Goal: Communication & Community: Answer question/provide support

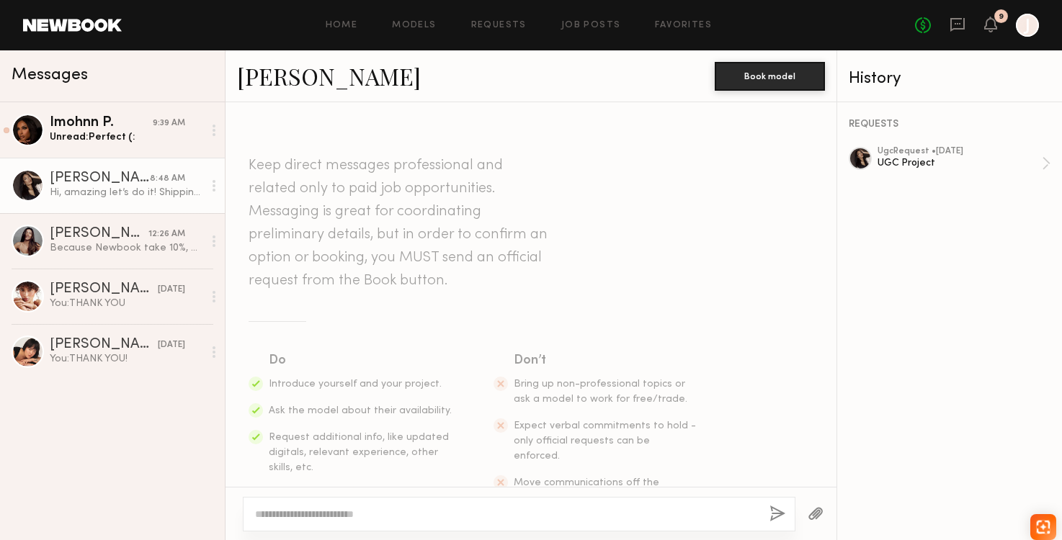
scroll to position [527, 0]
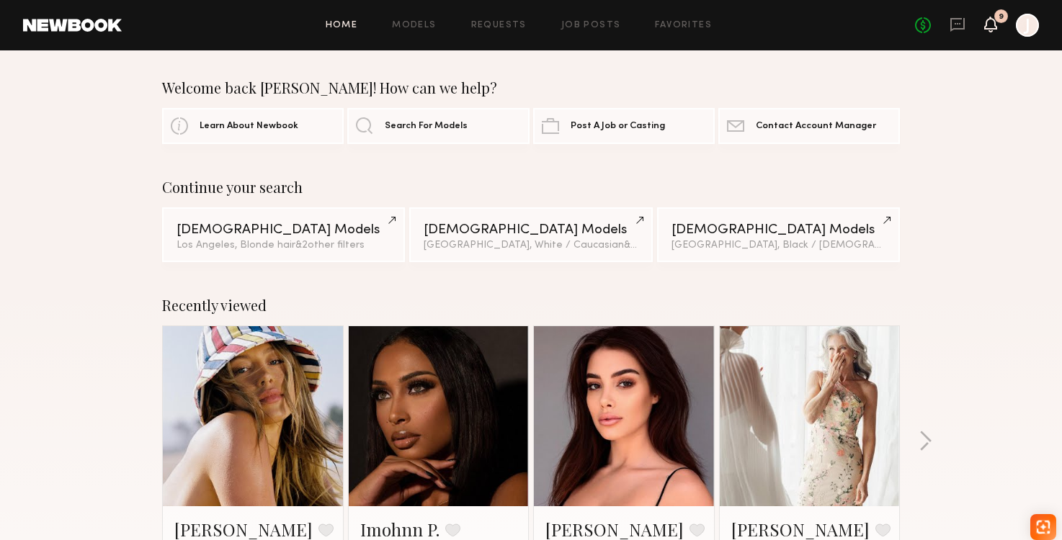
click at [985, 26] on icon at bounding box center [991, 24] width 12 height 10
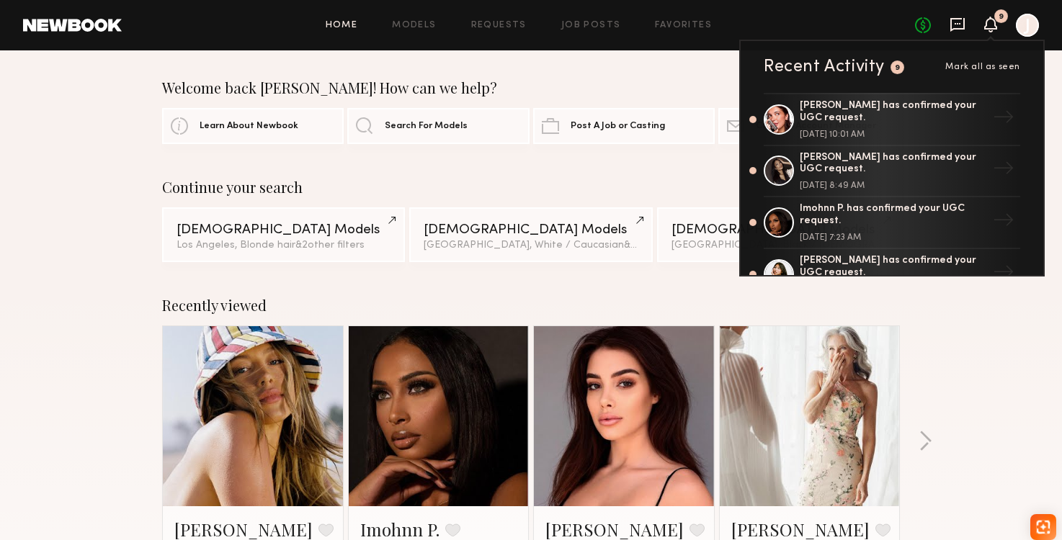
click at [962, 27] on icon at bounding box center [958, 25] width 16 height 16
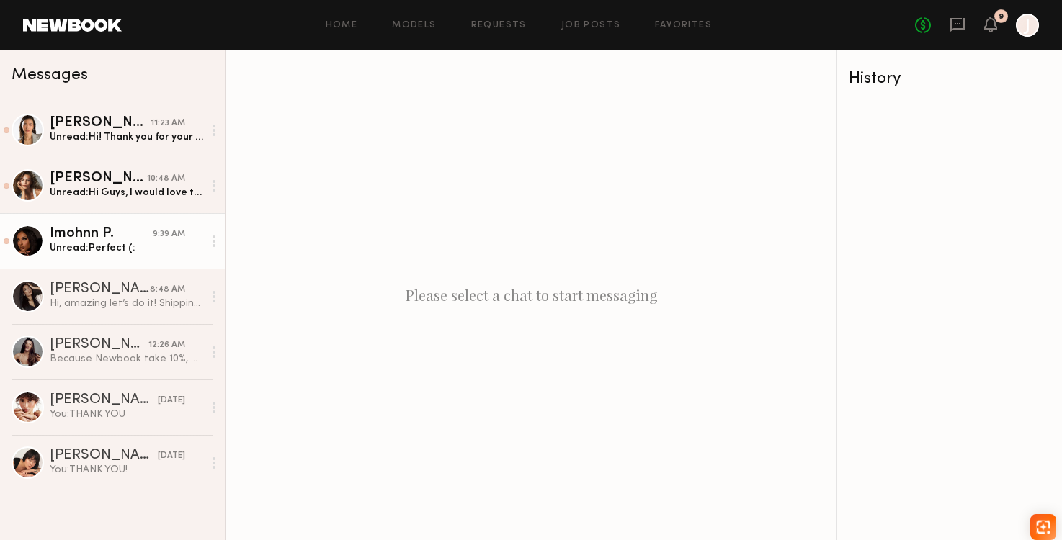
click at [112, 254] on div "Unread: Perfect (:" at bounding box center [126, 248] width 153 height 14
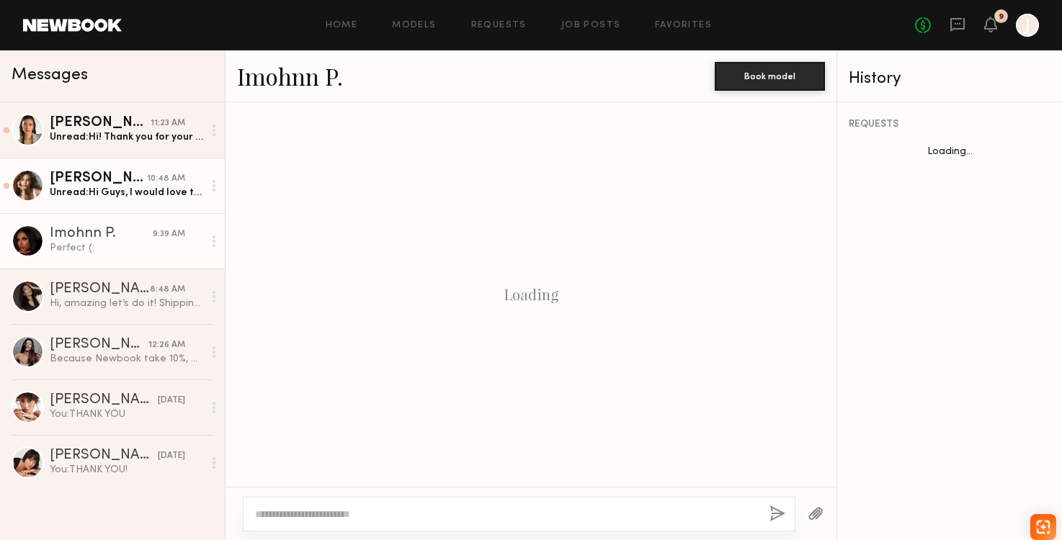
click at [118, 200] on link "[PERSON_NAME] 10:48 AM Unread: Hi Guys, I would love to do the UGC for you, but…" at bounding box center [112, 185] width 225 height 55
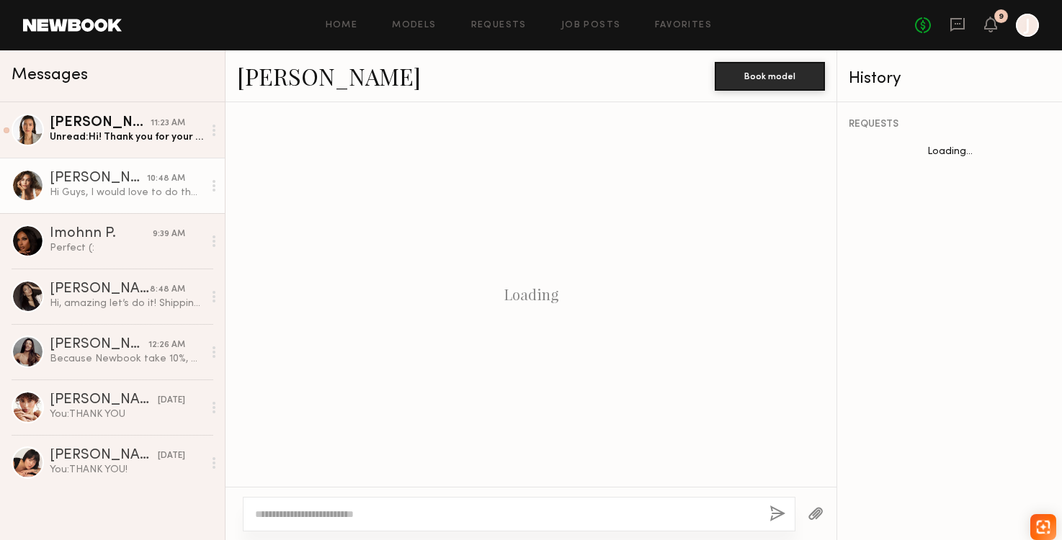
scroll to position [253, 0]
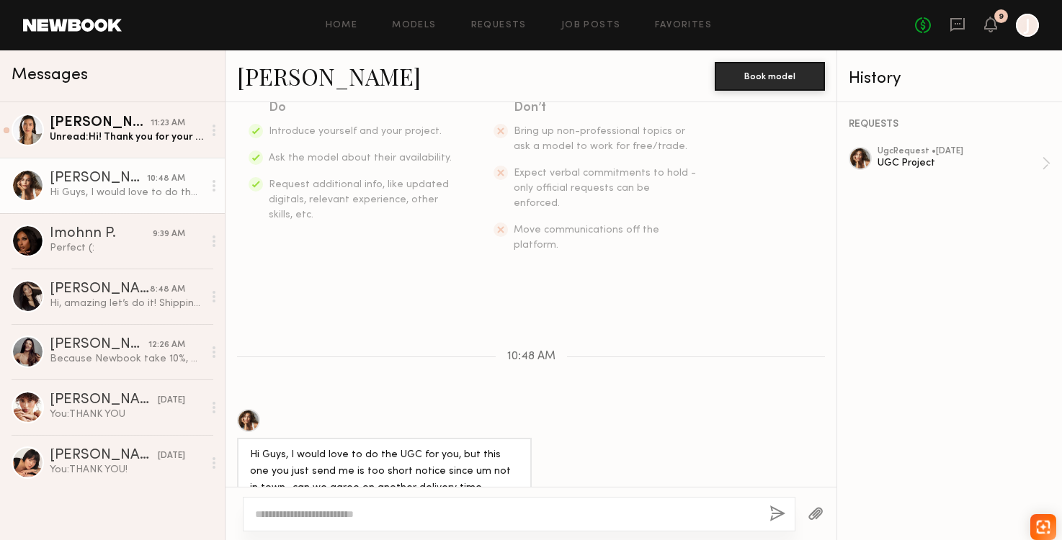
click at [336, 508] on textarea at bounding box center [506, 514] width 503 height 14
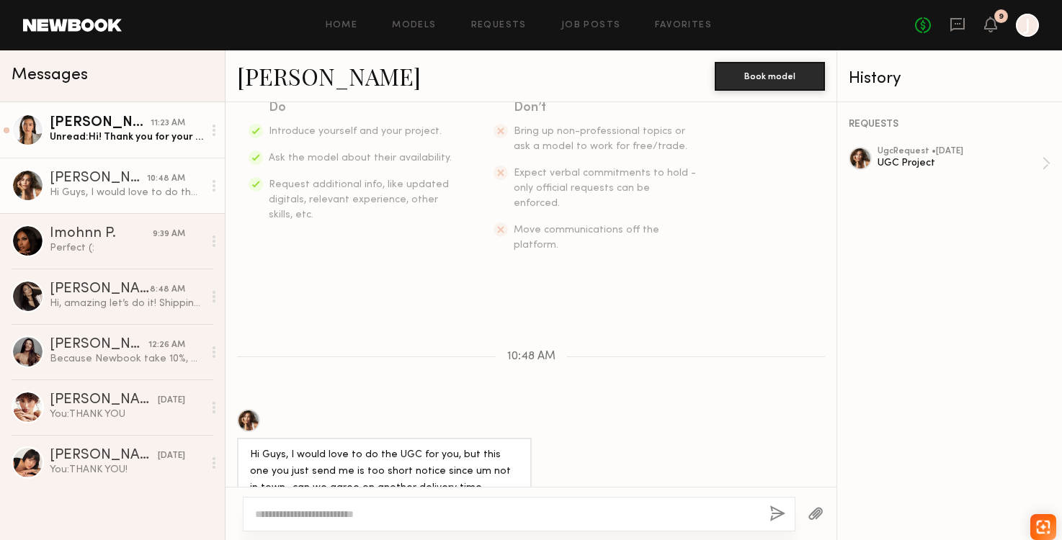
click at [117, 151] on link "[PERSON_NAME] 11:23 AM Unread: Hi! Thank you for your UGC request. I wanted to …" at bounding box center [112, 129] width 225 height 55
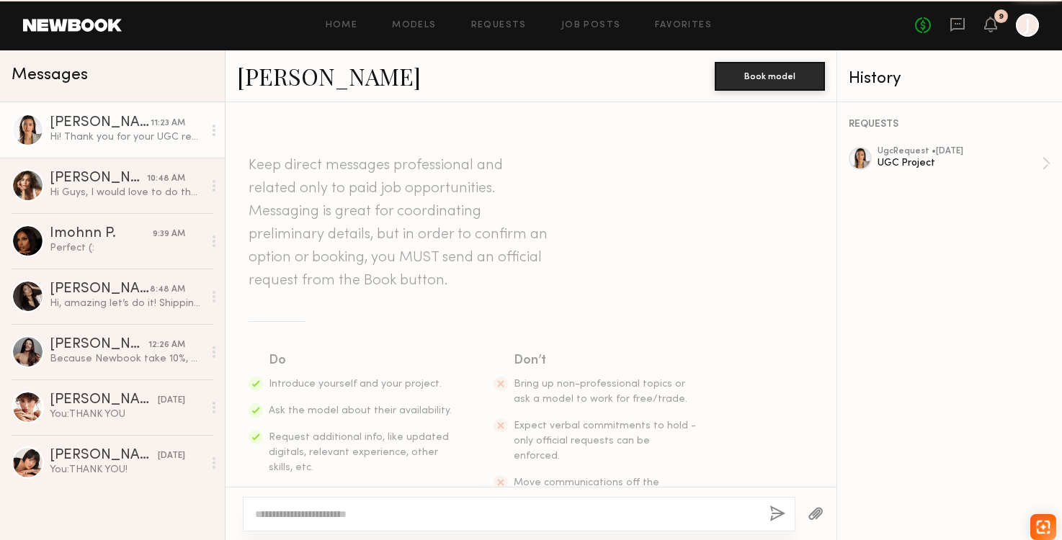
scroll to position [269, 0]
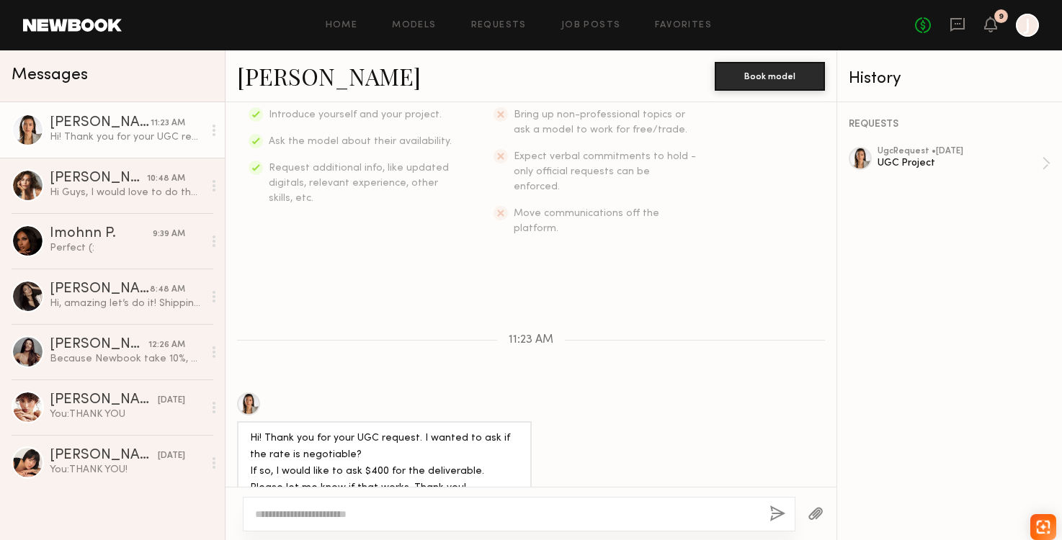
click at [358, 508] on textarea at bounding box center [506, 514] width 503 height 14
type textarea "**********"
click at [780, 514] on button "button" at bounding box center [777, 515] width 16 height 18
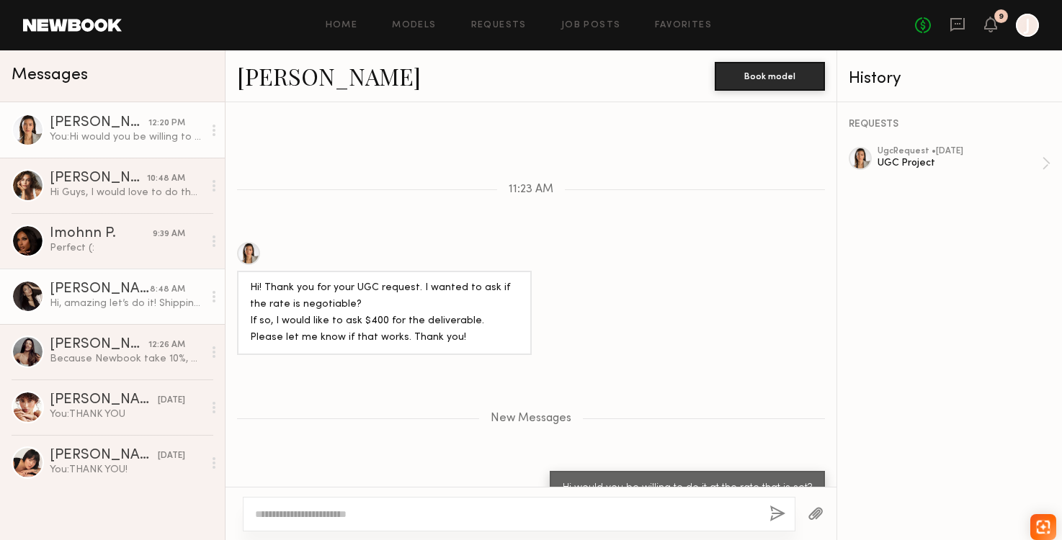
click at [129, 308] on div "Hi, amazing let’s do it! Shipping Address: [PERSON_NAME] [STREET_ADDRESS]" at bounding box center [126, 304] width 153 height 14
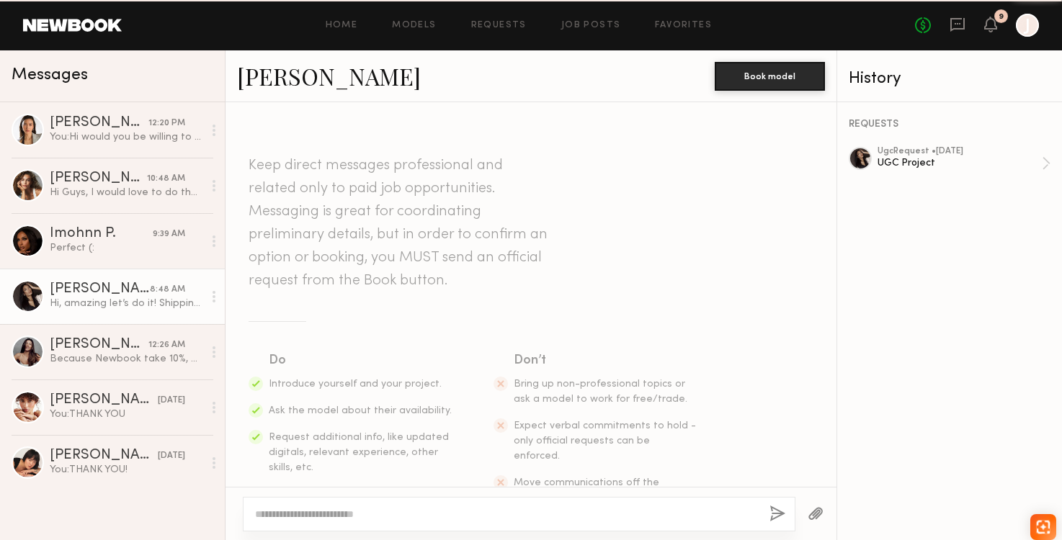
scroll to position [527, 0]
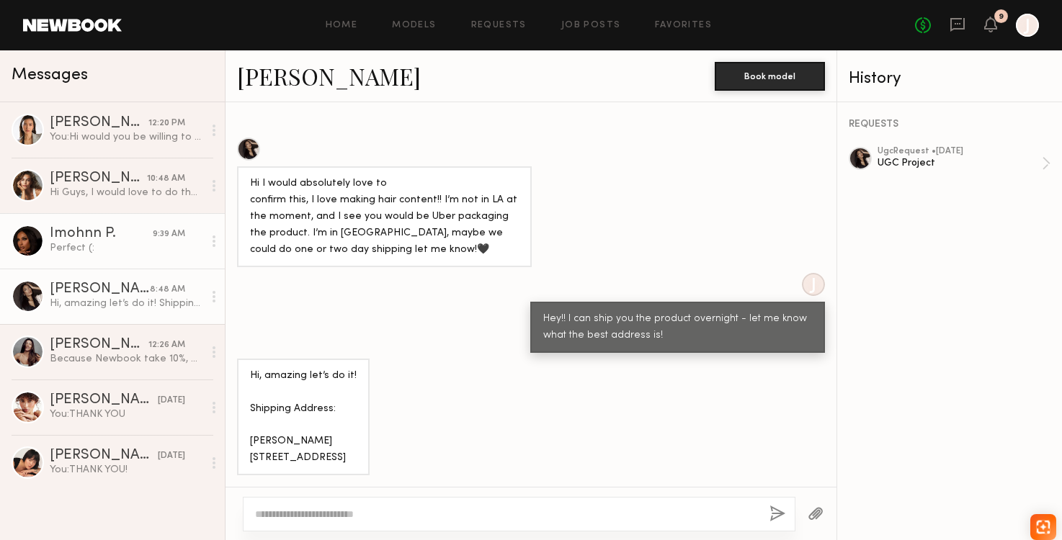
click at [107, 251] on div "Perfect (:" at bounding box center [126, 248] width 153 height 14
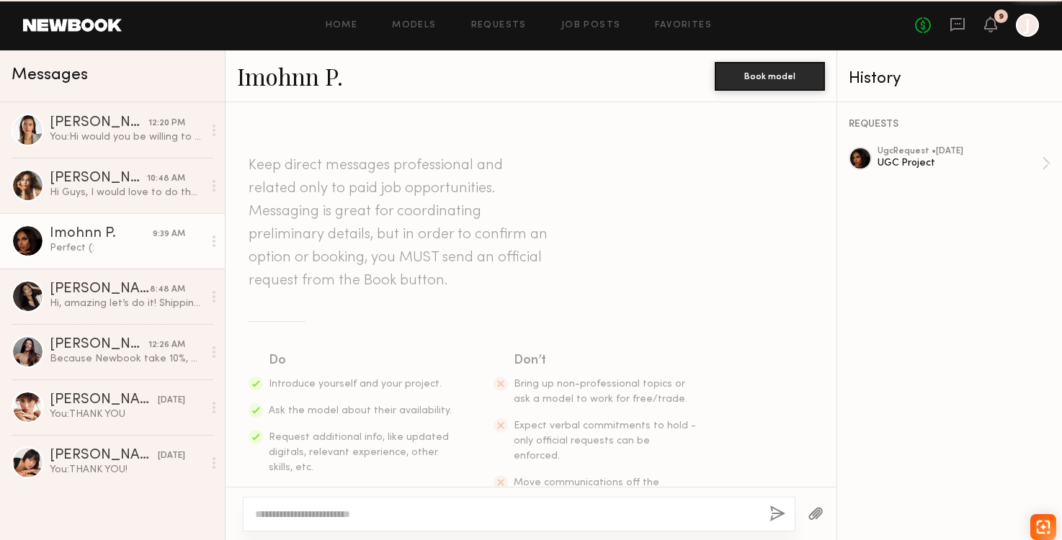
scroll to position [429, 0]
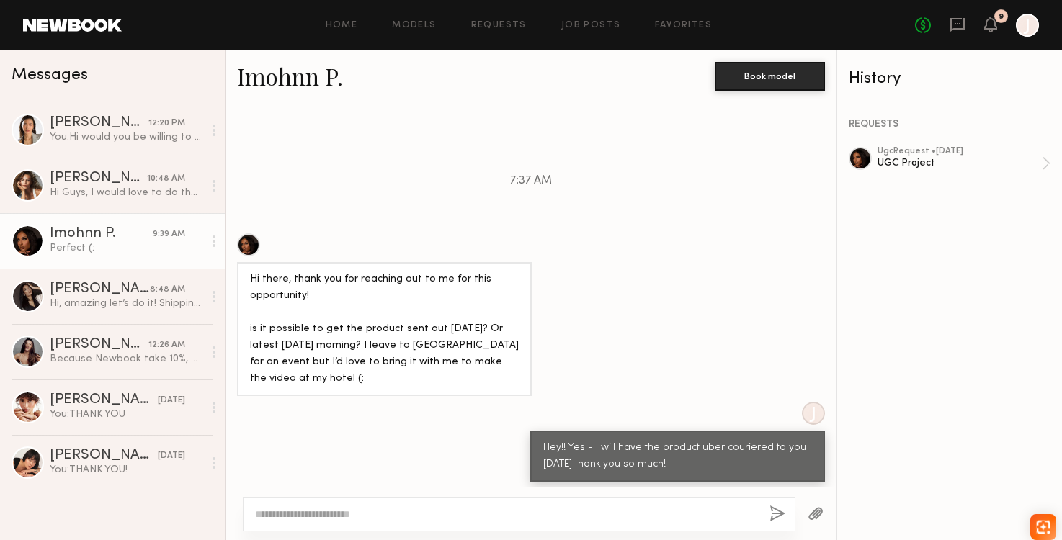
click at [282, 512] on textarea at bounding box center [506, 514] width 503 height 14
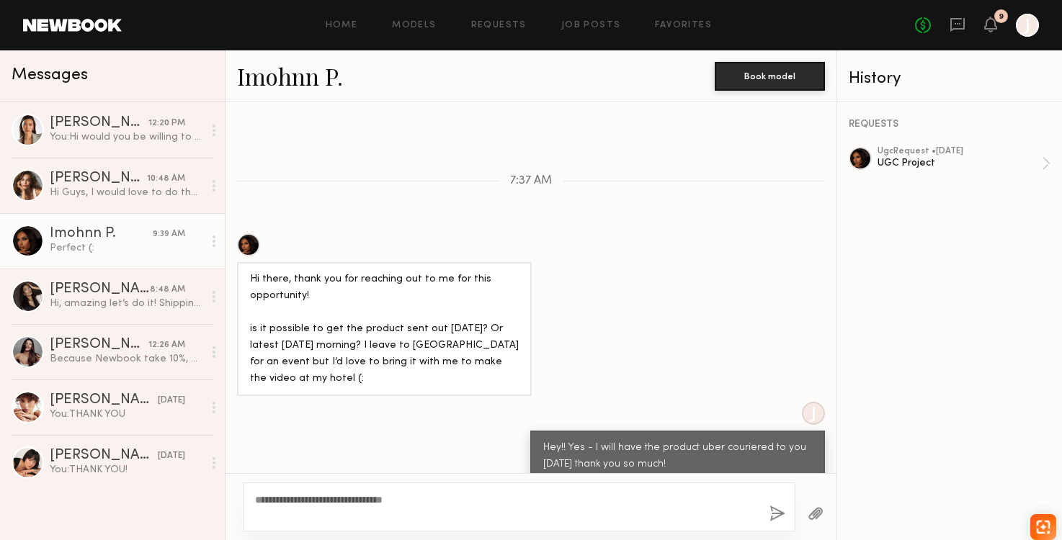
type textarea "**********"
click at [772, 517] on button "button" at bounding box center [777, 515] width 16 height 18
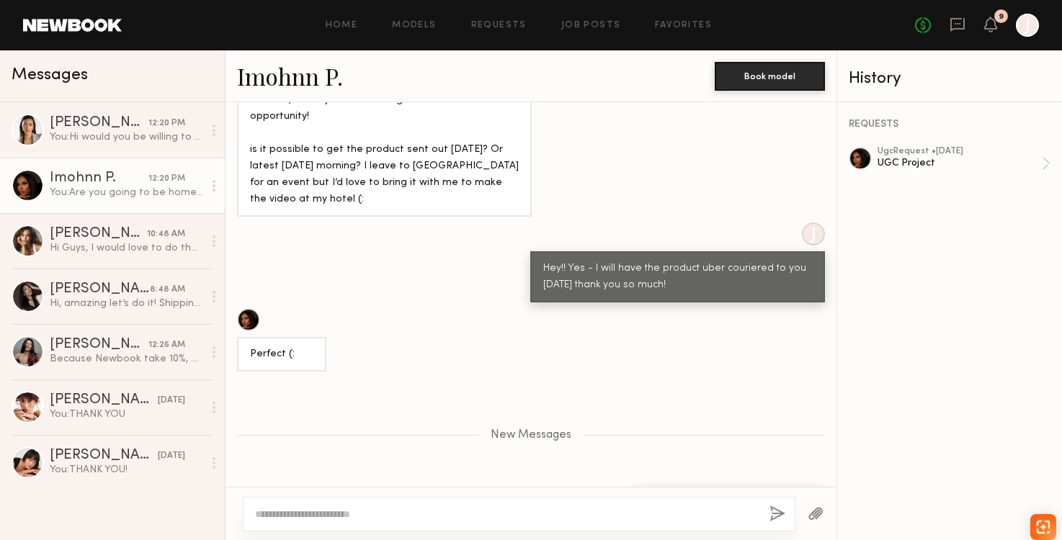
click at [514, 503] on div at bounding box center [519, 514] width 553 height 35
click at [517, 513] on textarea at bounding box center [506, 514] width 503 height 14
click at [959, 27] on icon at bounding box center [958, 25] width 16 height 16
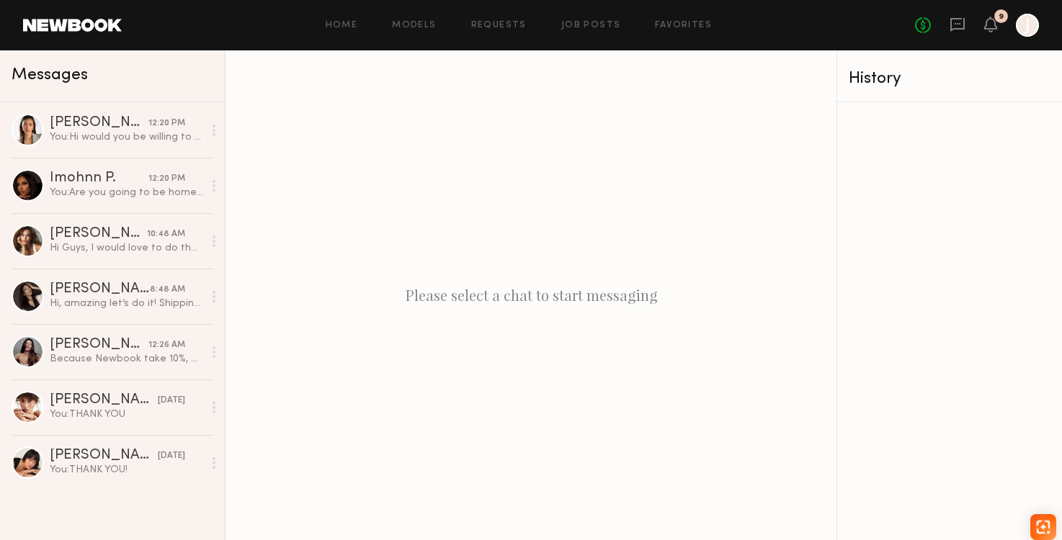
click at [570, 32] on div "Home Models Requests Job Posts Favorites Sign Out No fees up to $5,000 9 J" at bounding box center [580, 25] width 917 height 23
click at [576, 22] on link "Job Posts" at bounding box center [591, 25] width 60 height 9
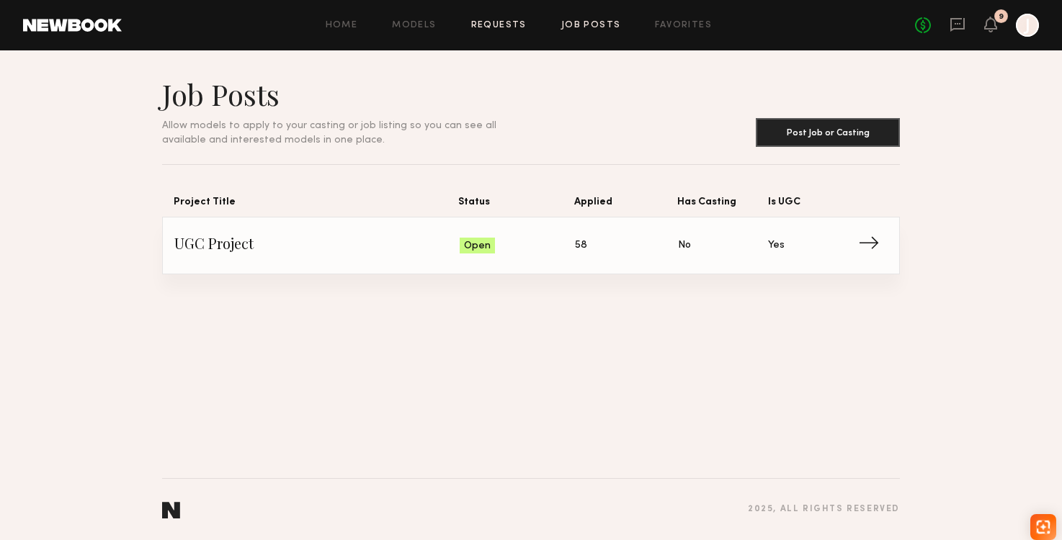
click at [481, 28] on link "Requests" at bounding box center [498, 25] width 55 height 9
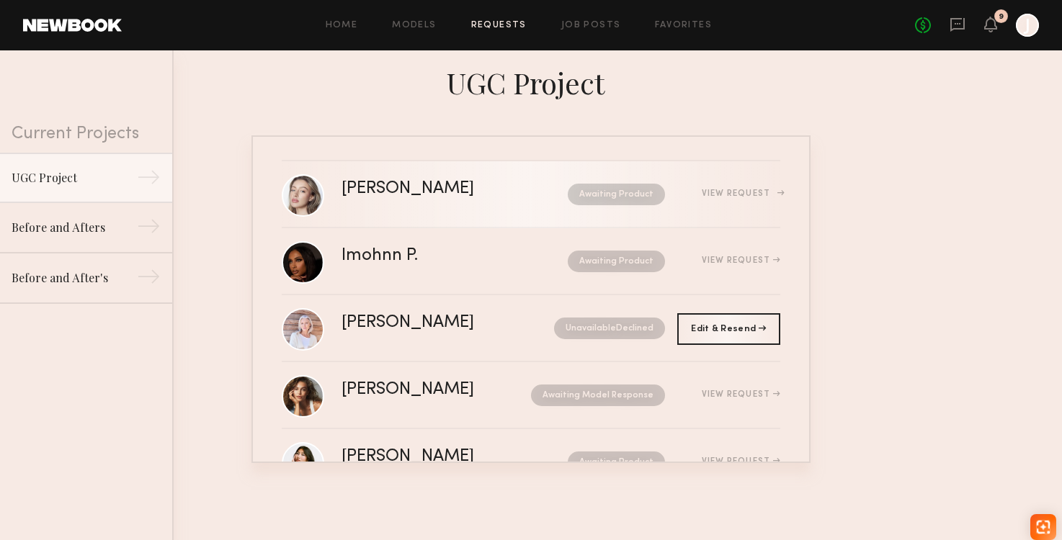
click at [451, 204] on div "[PERSON_NAME] Awaiting Product View Request" at bounding box center [560, 194] width 439 height 27
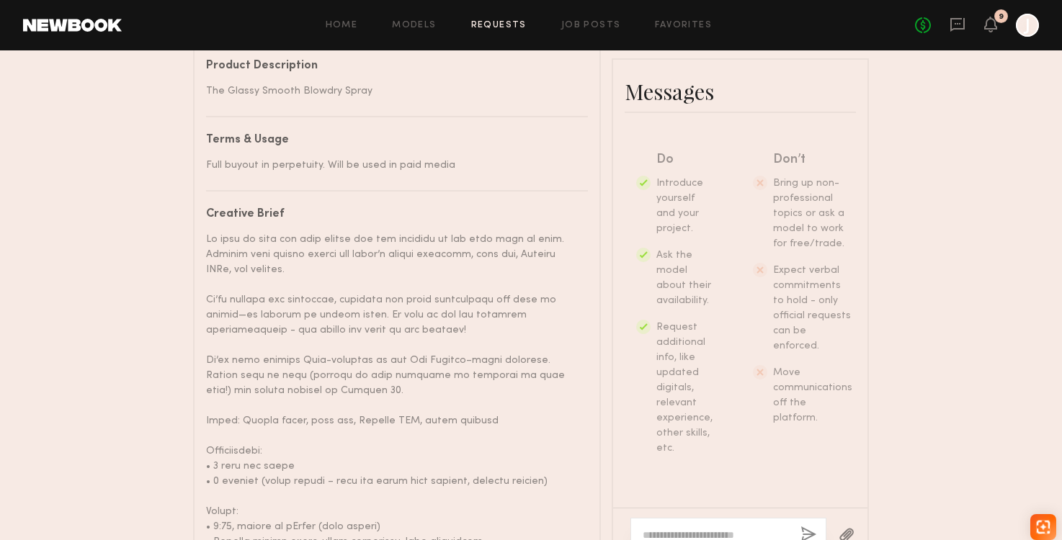
scroll to position [1099, 0]
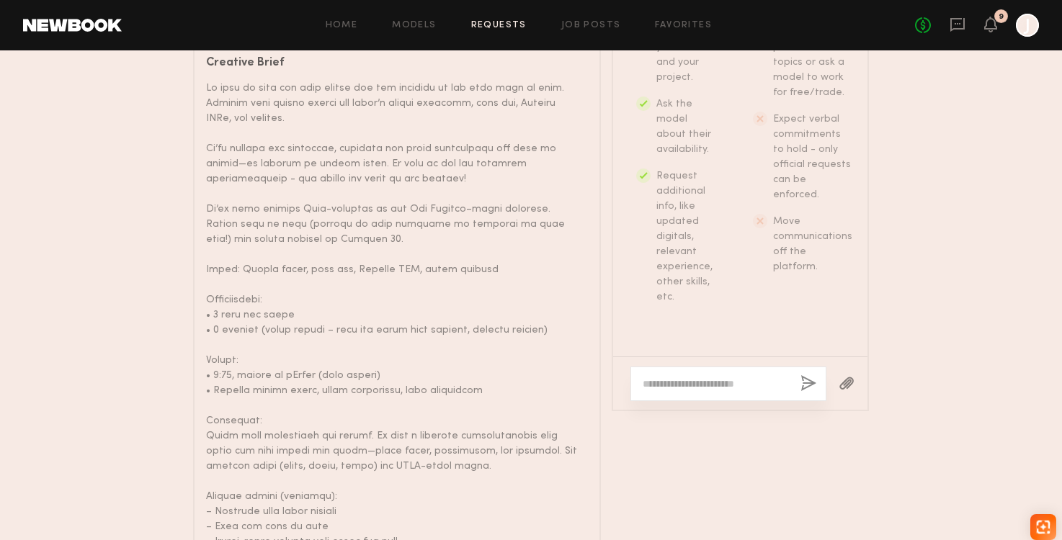
click at [688, 390] on textarea at bounding box center [716, 384] width 146 height 14
type textarea "**********"
click at [813, 393] on button "button" at bounding box center [808, 384] width 16 height 18
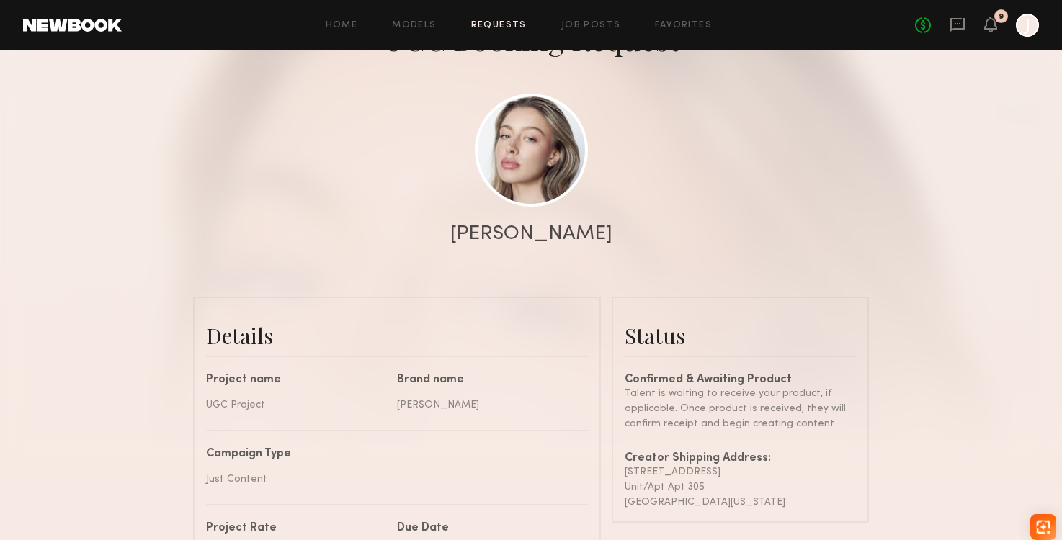
scroll to position [0, 0]
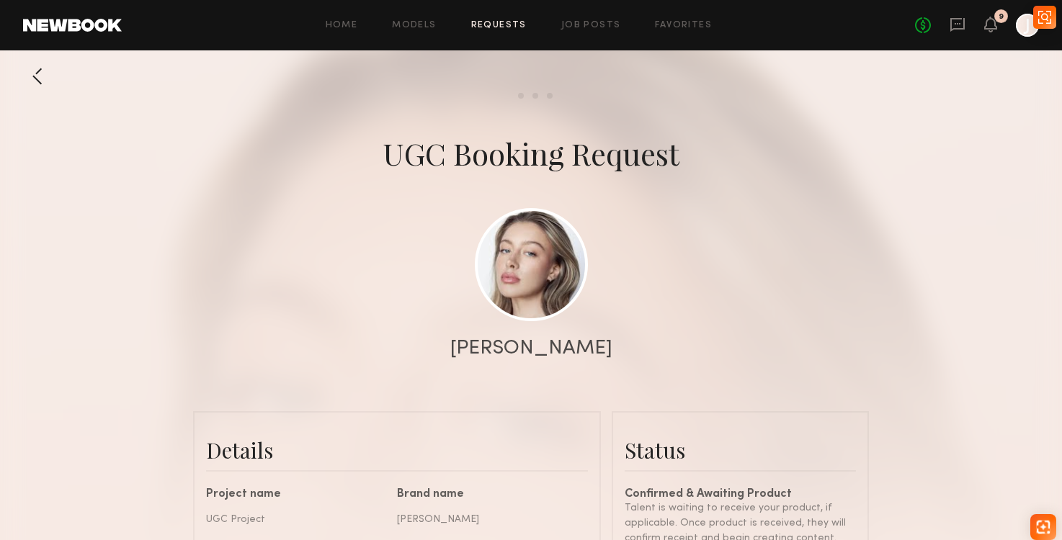
click at [517, 26] on link "Requests" at bounding box center [498, 25] width 55 height 9
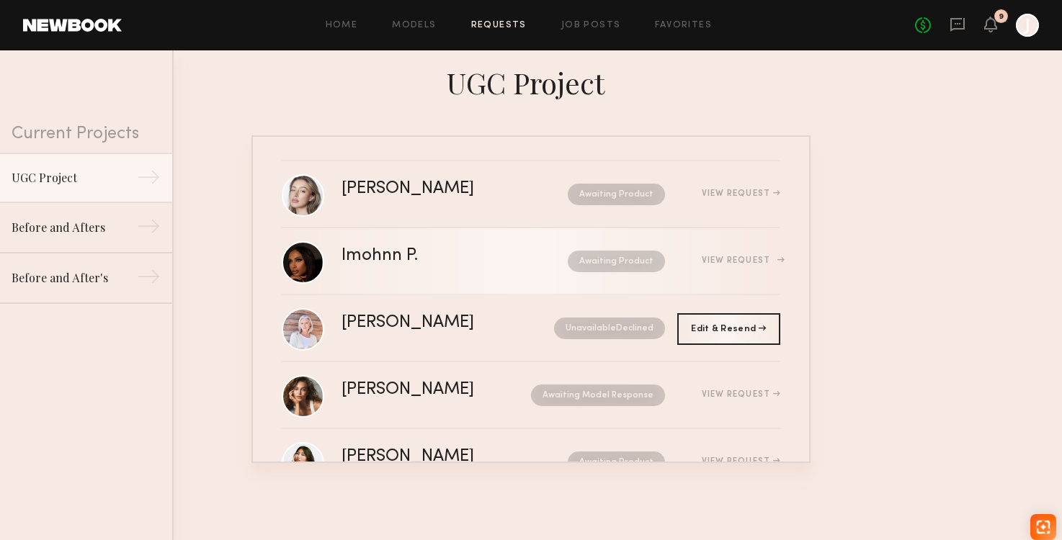
click at [519, 256] on div "Awaiting Product" at bounding box center [579, 262] width 172 height 22
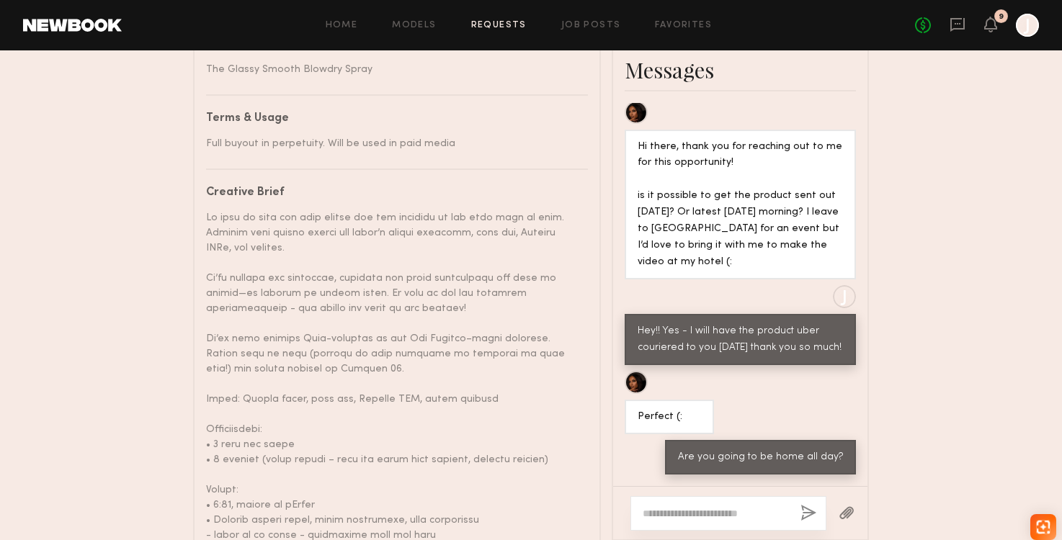
scroll to position [1073, 0]
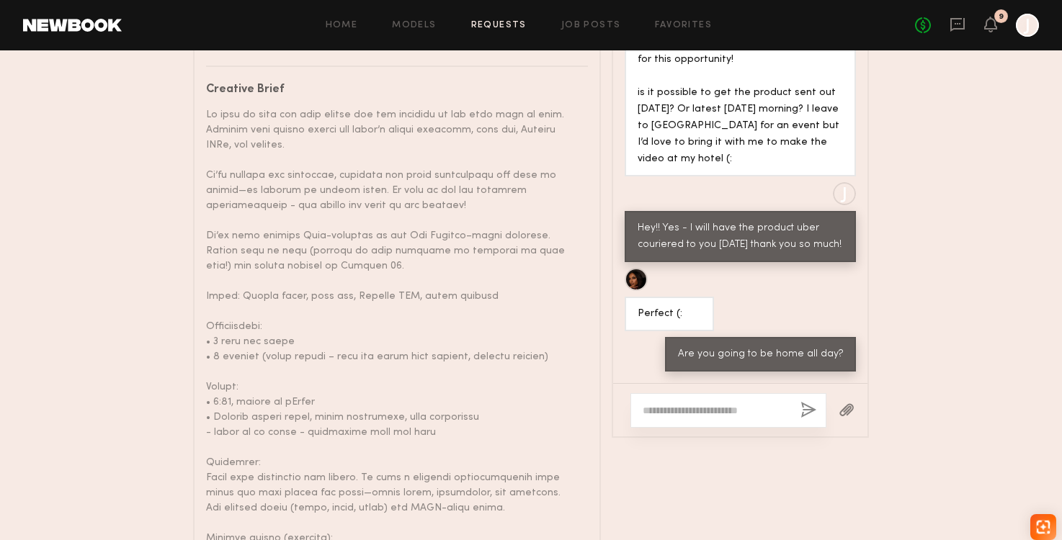
click at [715, 418] on textarea at bounding box center [716, 410] width 146 height 14
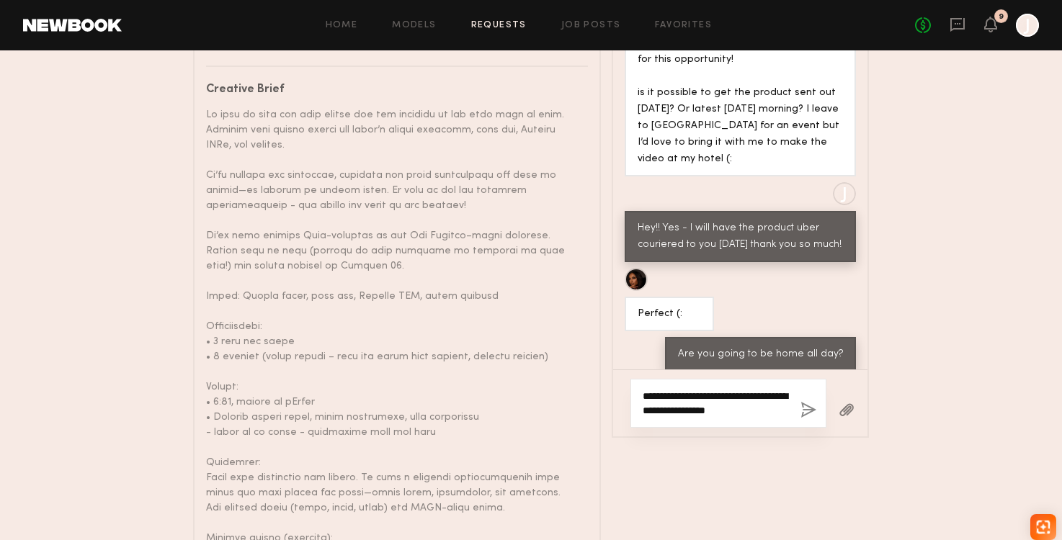
type textarea "**********"
click at [809, 419] on button "button" at bounding box center [808, 411] width 16 height 18
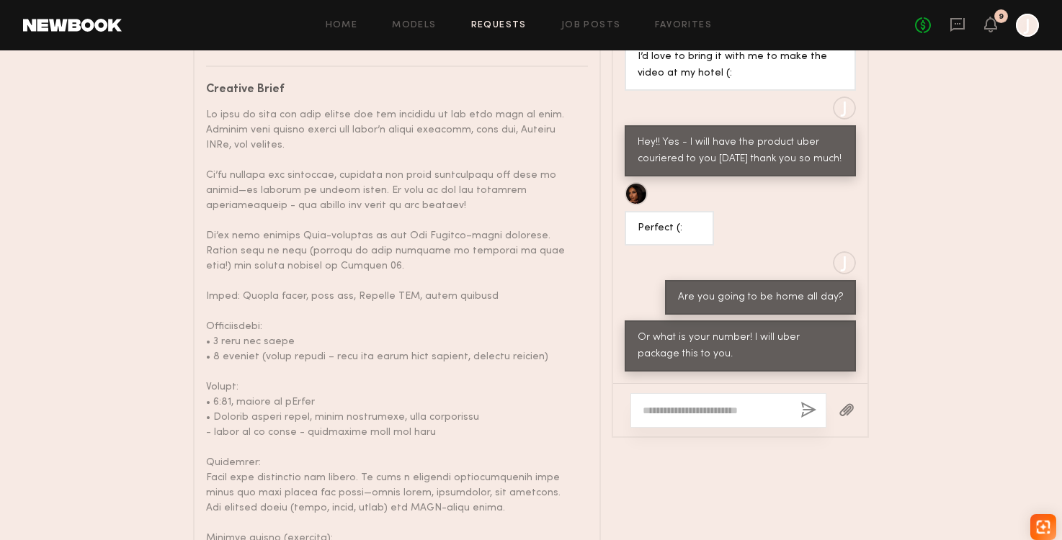
scroll to position [783, 0]
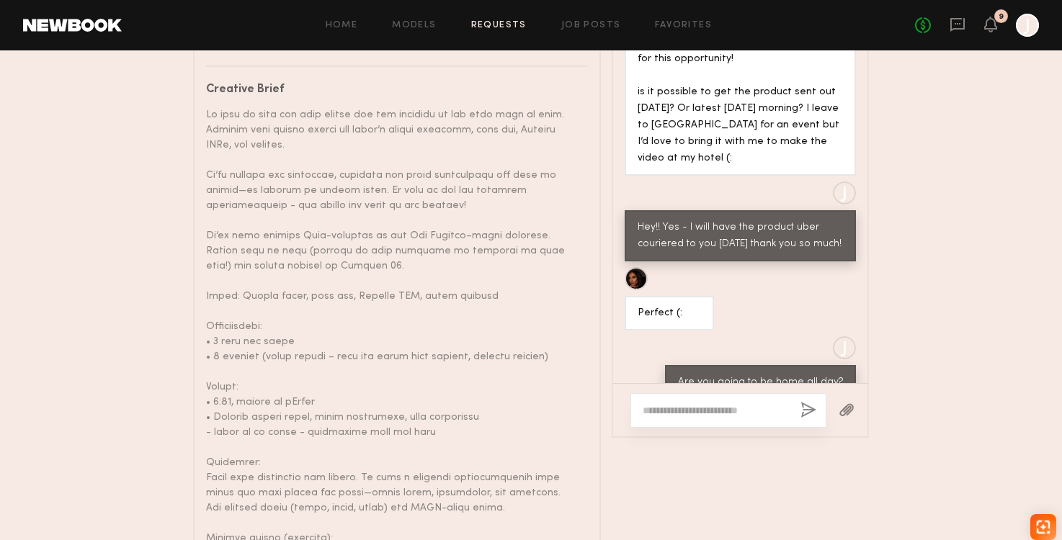
click at [483, 26] on link "Requests" at bounding box center [498, 25] width 55 height 9
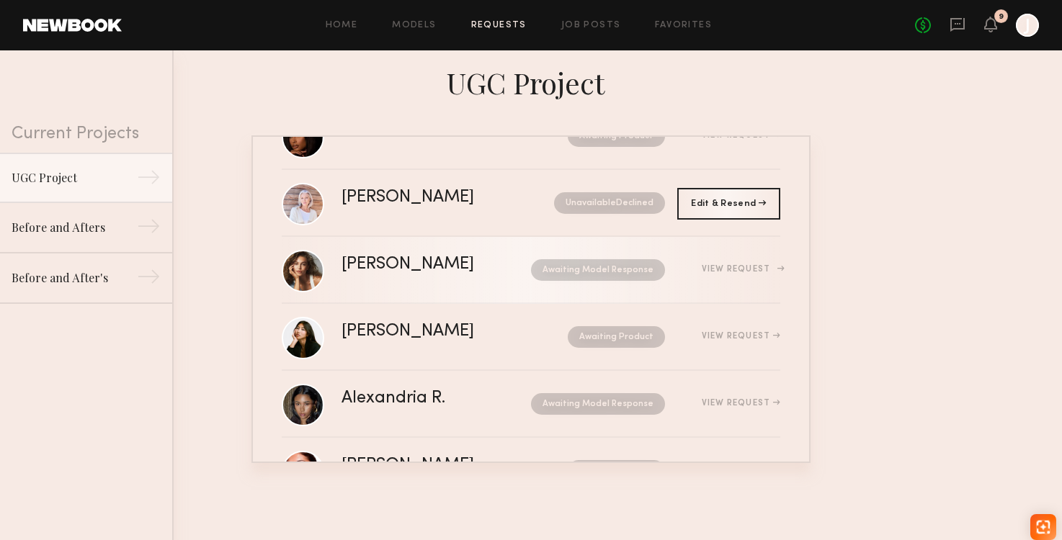
scroll to position [128, 0]
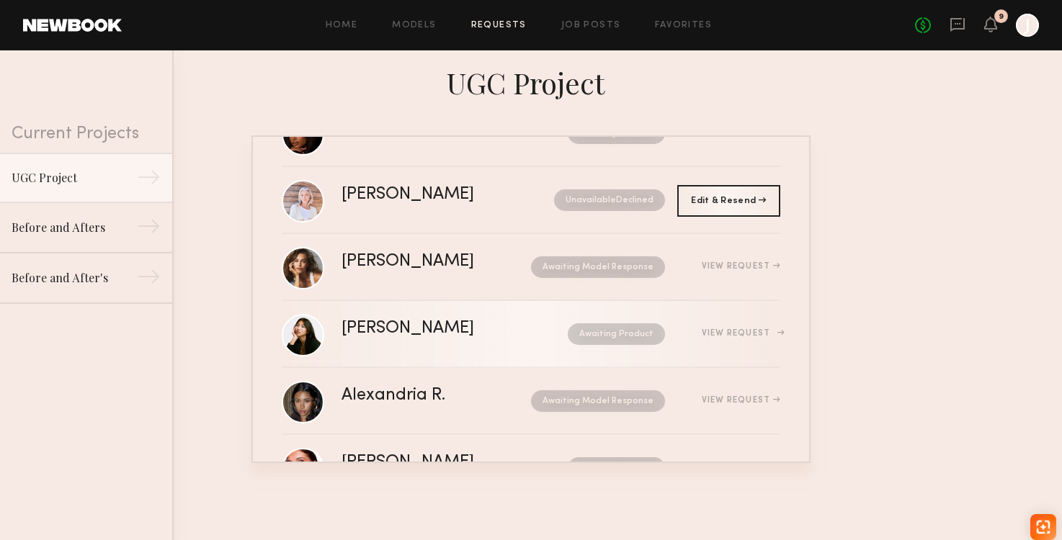
click at [635, 341] on nb-request-status "Awaiting Product" at bounding box center [616, 334] width 97 height 22
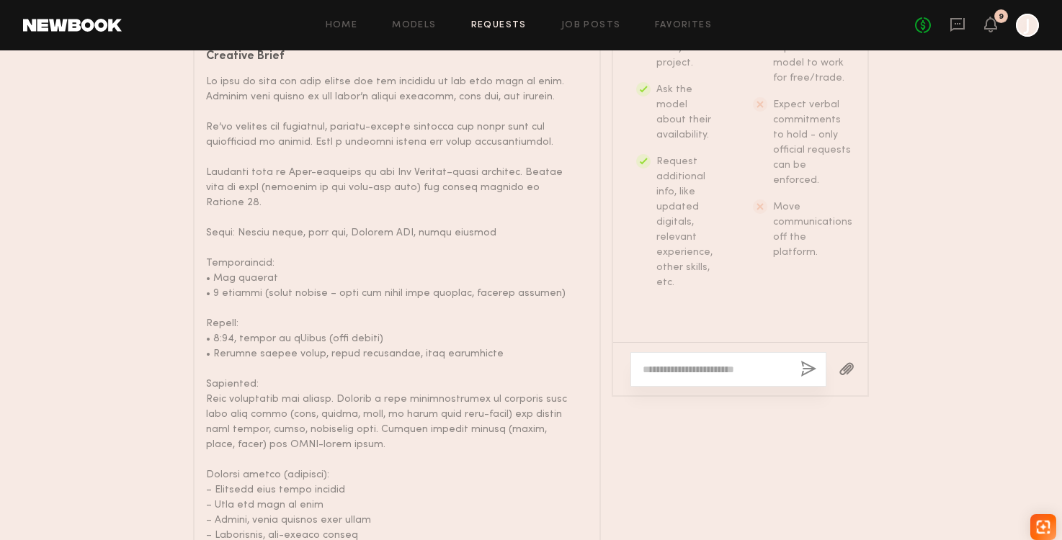
scroll to position [1117, 0]
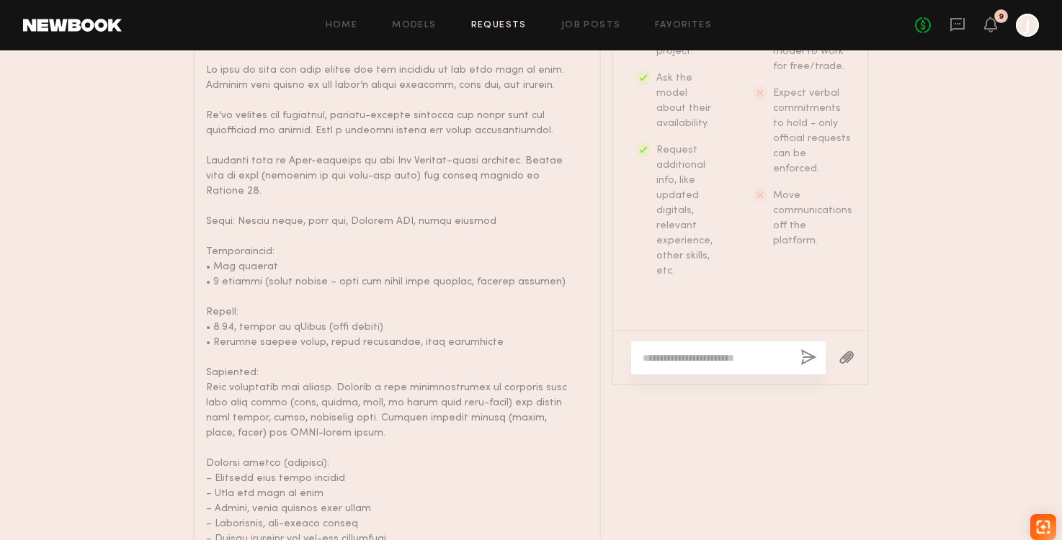
click at [710, 357] on textarea at bounding box center [716, 358] width 146 height 14
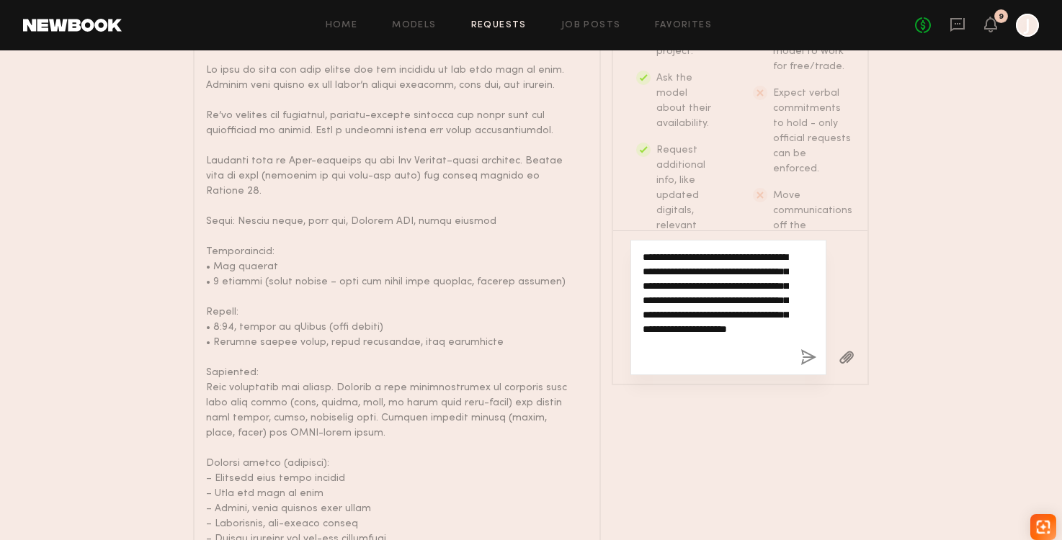
type textarea "**********"
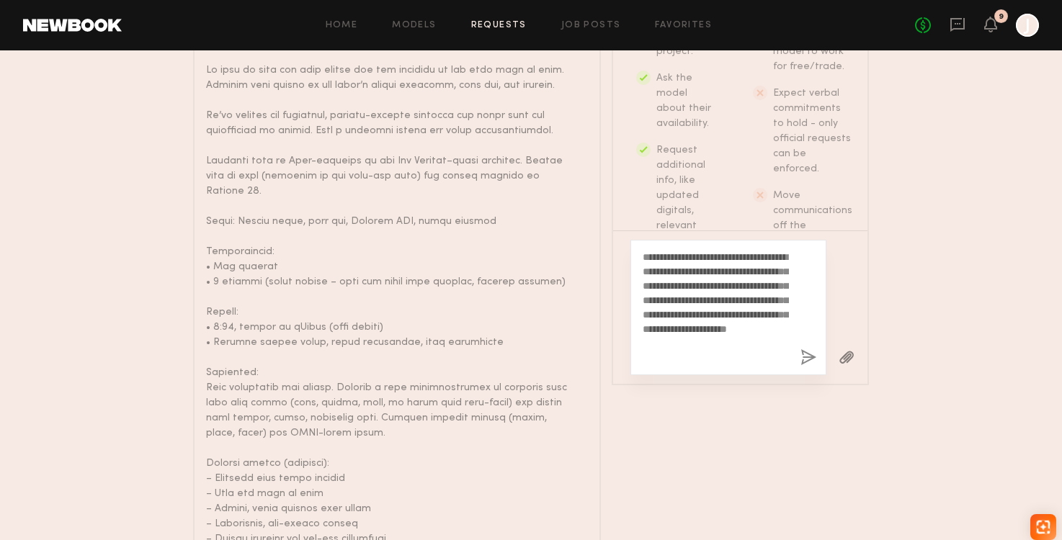
click at [810, 359] on button "button" at bounding box center [808, 358] width 16 height 18
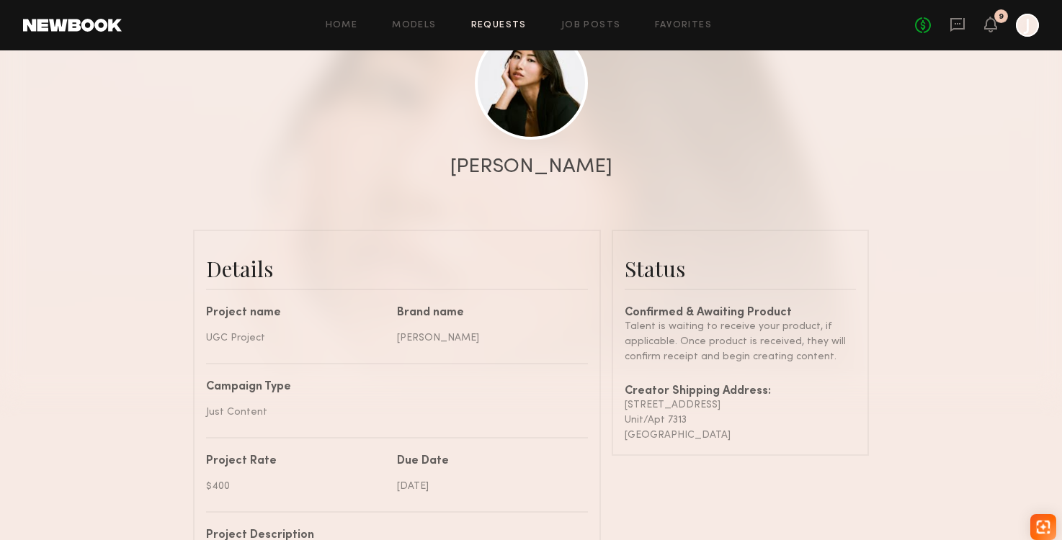
scroll to position [0, 0]
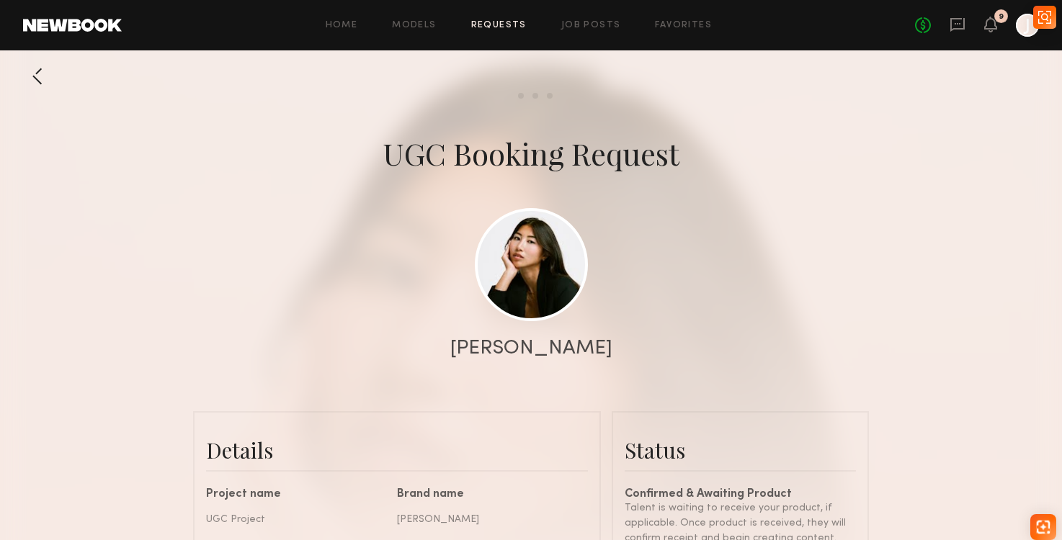
click at [504, 22] on link "Requests" at bounding box center [498, 25] width 55 height 9
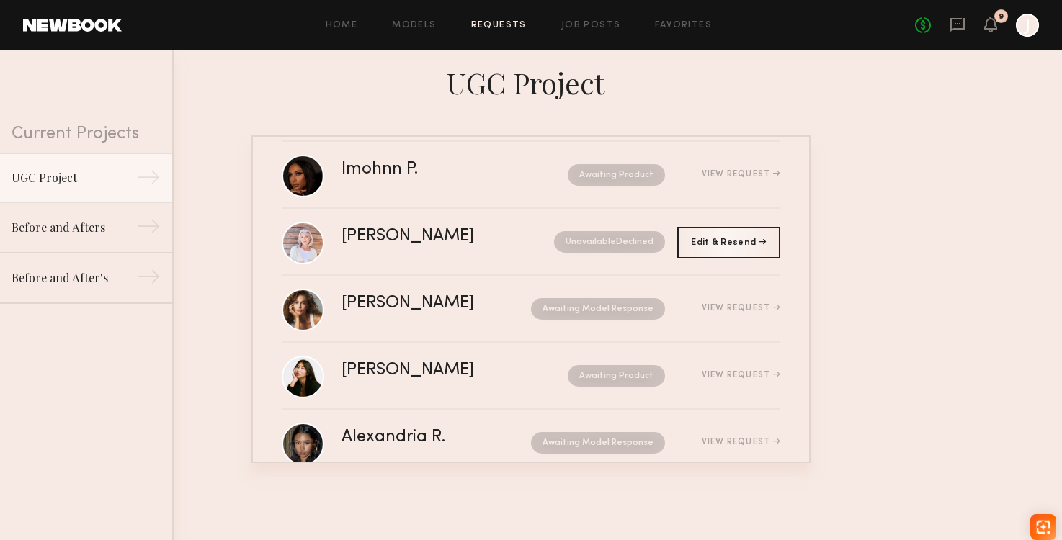
scroll to position [117, 0]
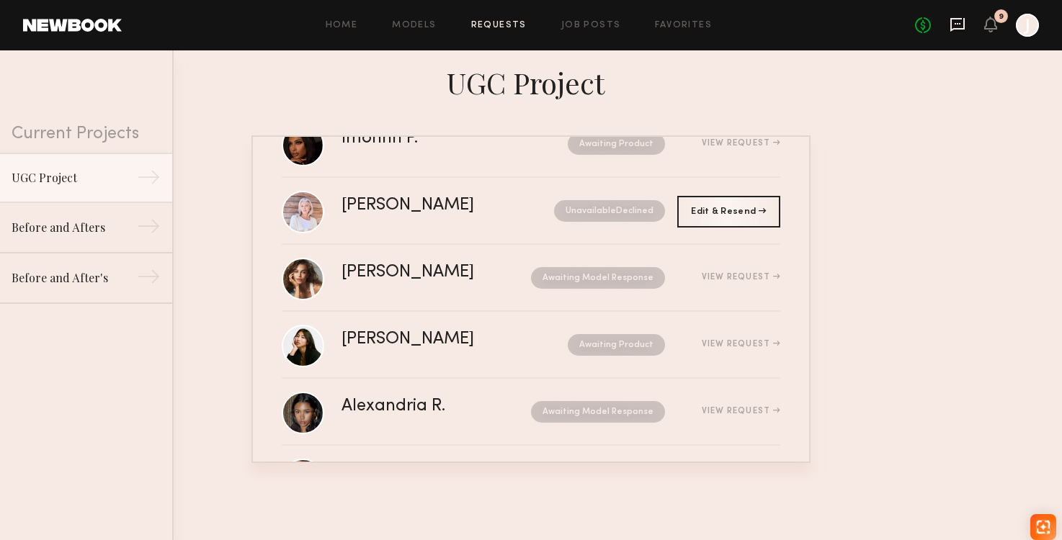
click at [958, 26] on icon at bounding box center [958, 25] width 16 height 16
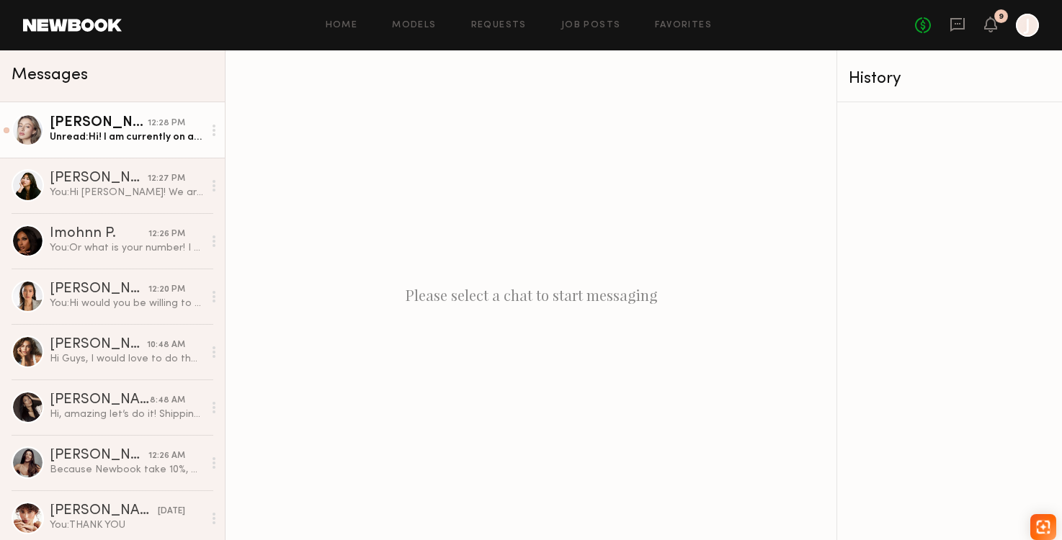
click at [138, 128] on div "[PERSON_NAME]" at bounding box center [99, 123] width 98 height 14
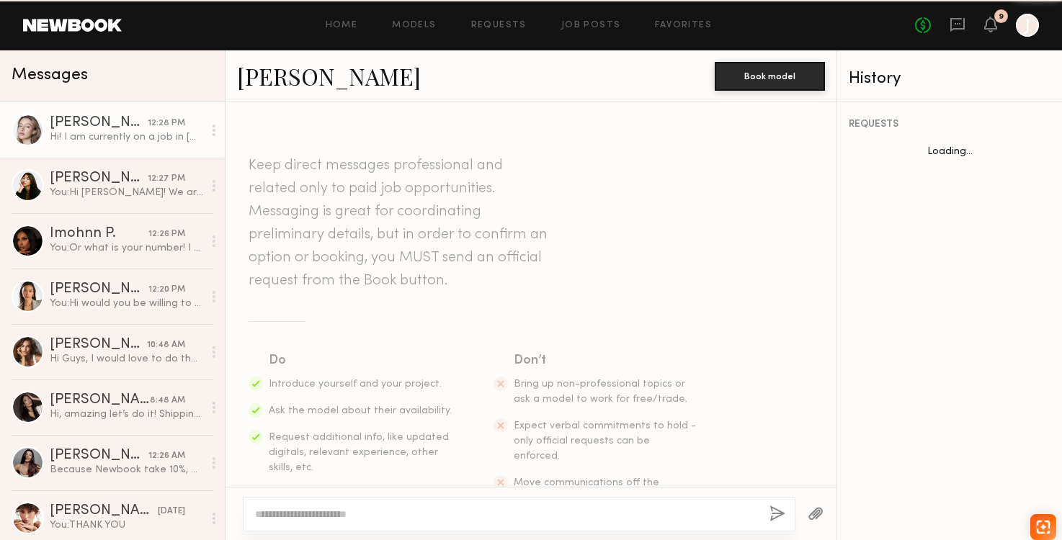
scroll to position [310, 0]
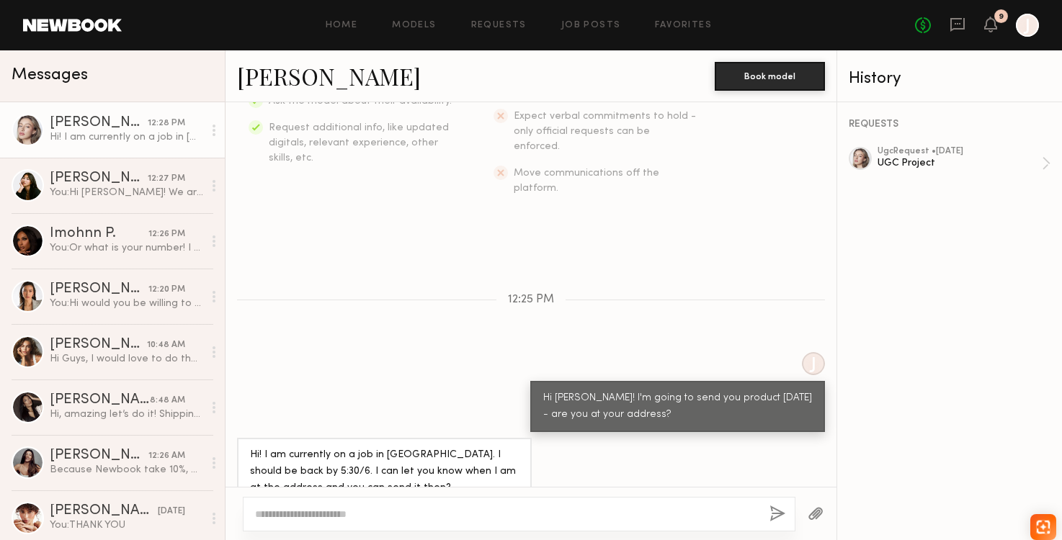
click at [394, 509] on textarea at bounding box center [506, 514] width 503 height 14
type textarea "**********"
click at [776, 519] on button "button" at bounding box center [777, 515] width 16 height 18
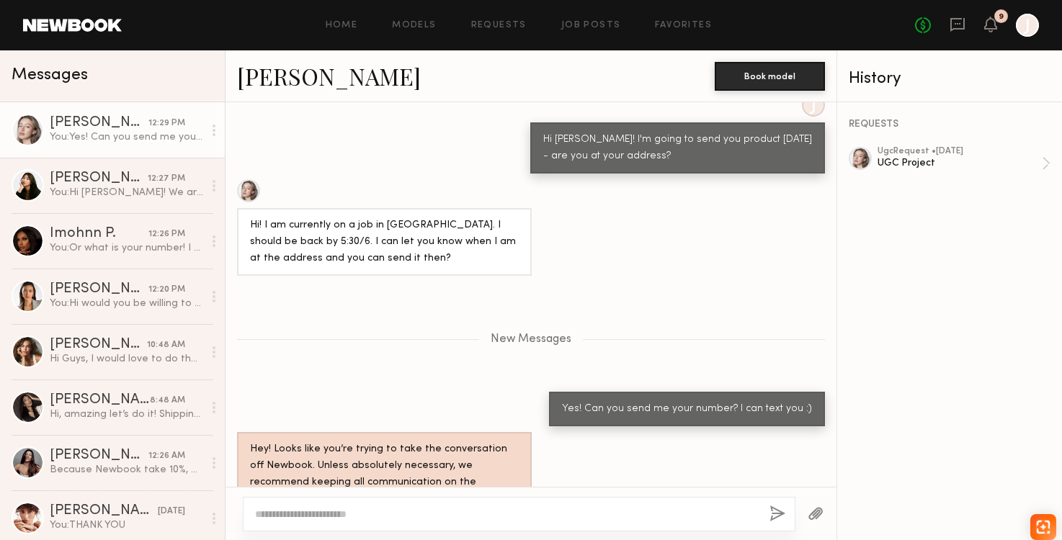
scroll to position [576, 0]
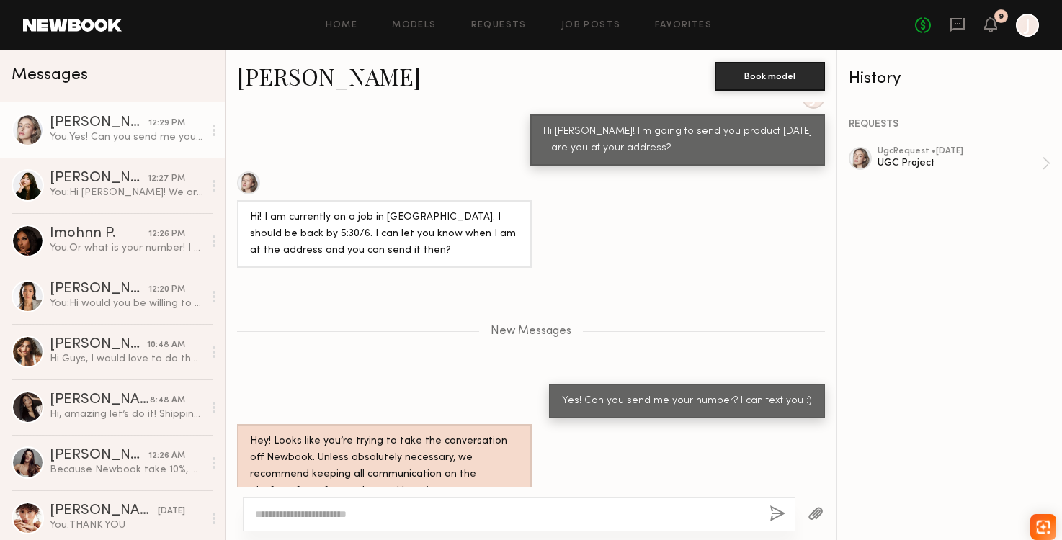
click at [327, 508] on textarea at bounding box center [506, 514] width 503 height 14
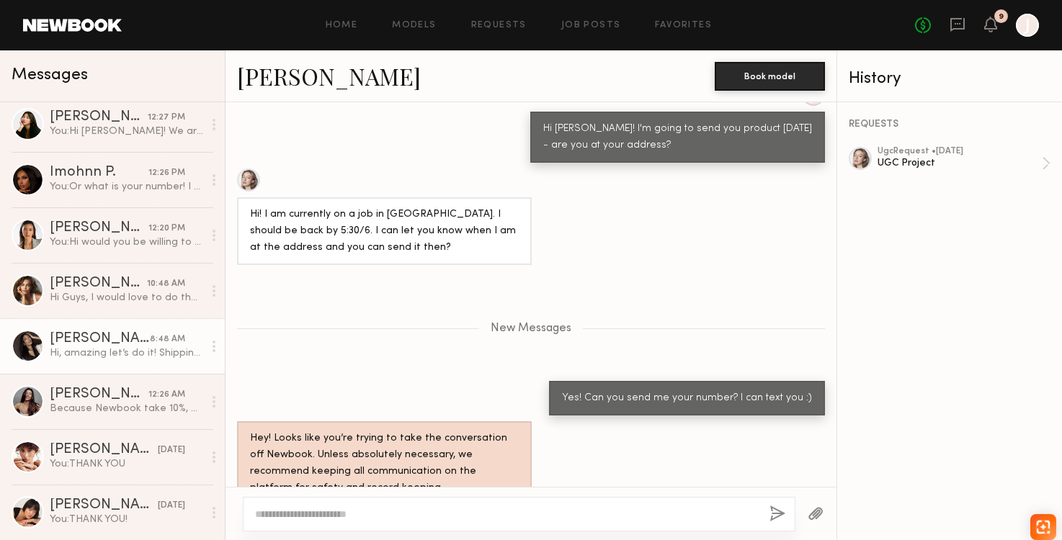
scroll to position [0, 0]
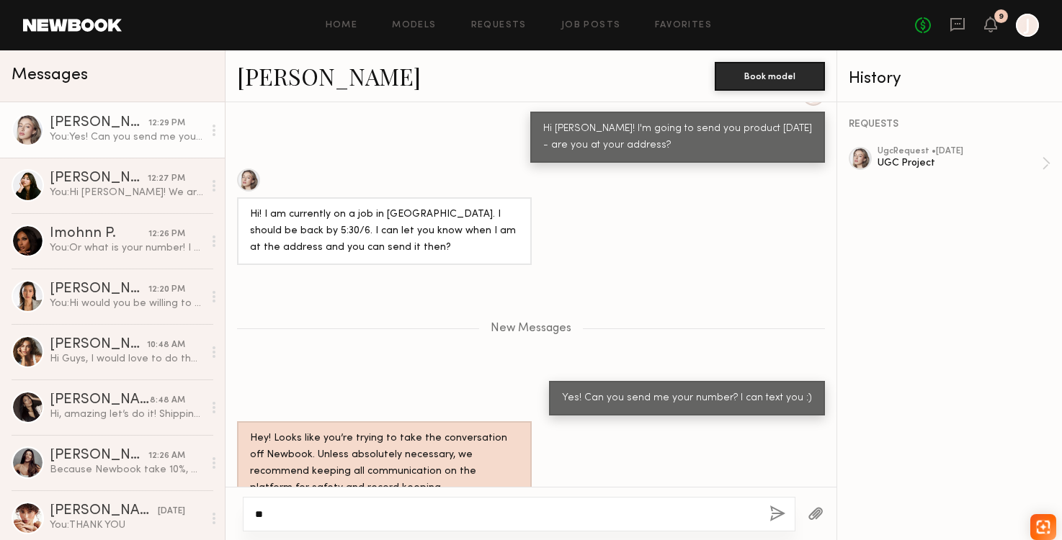
type textarea "*"
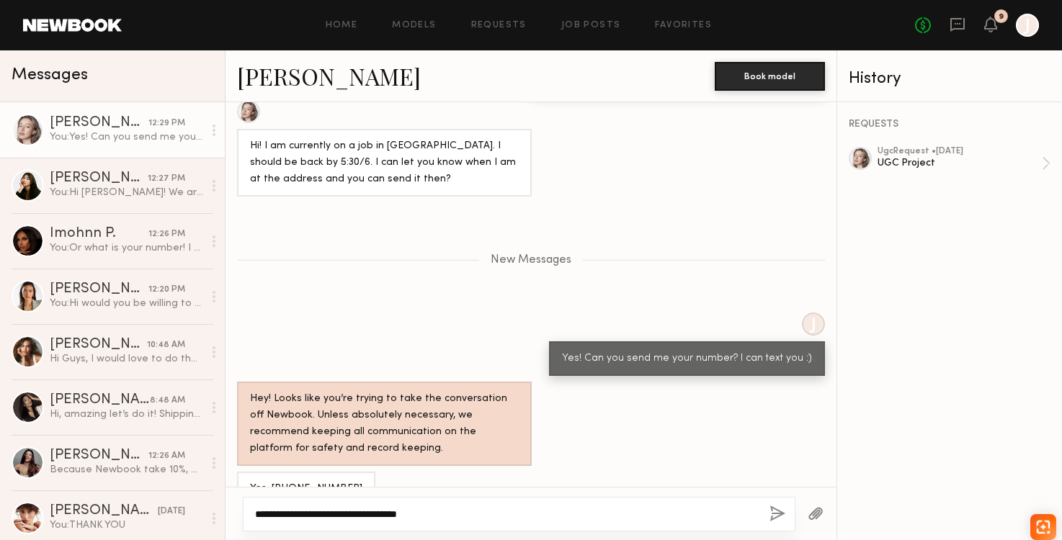
click at [414, 509] on textarea "**********" at bounding box center [506, 514] width 503 height 14
click at [399, 516] on textarea "**********" at bounding box center [506, 514] width 503 height 14
drag, startPoint x: 399, startPoint y: 516, endPoint x: 590, endPoint y: 516, distance: 190.9
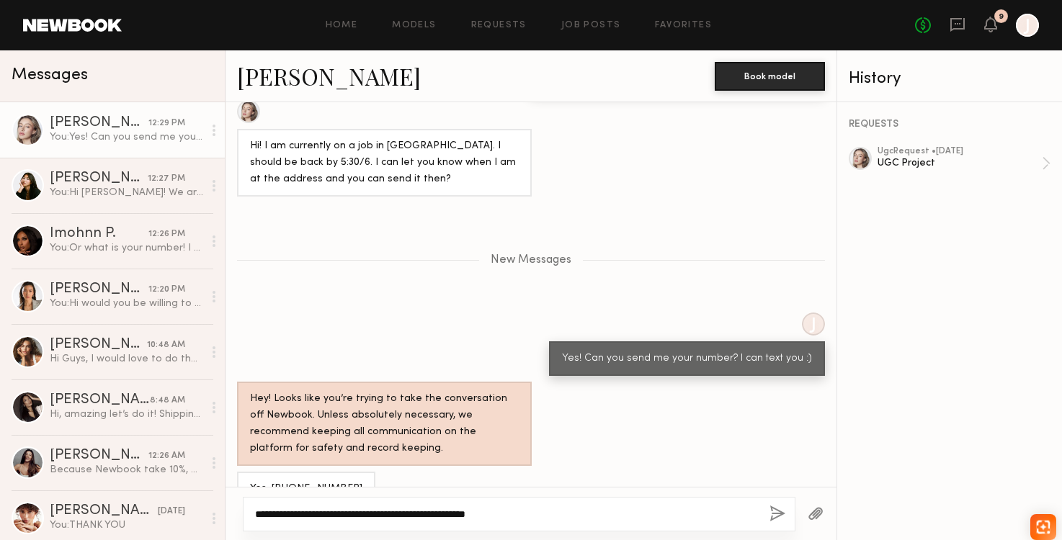
click at [585, 516] on textarea "**********" at bounding box center [506, 514] width 503 height 14
click at [450, 519] on textarea "**********" at bounding box center [506, 514] width 503 height 14
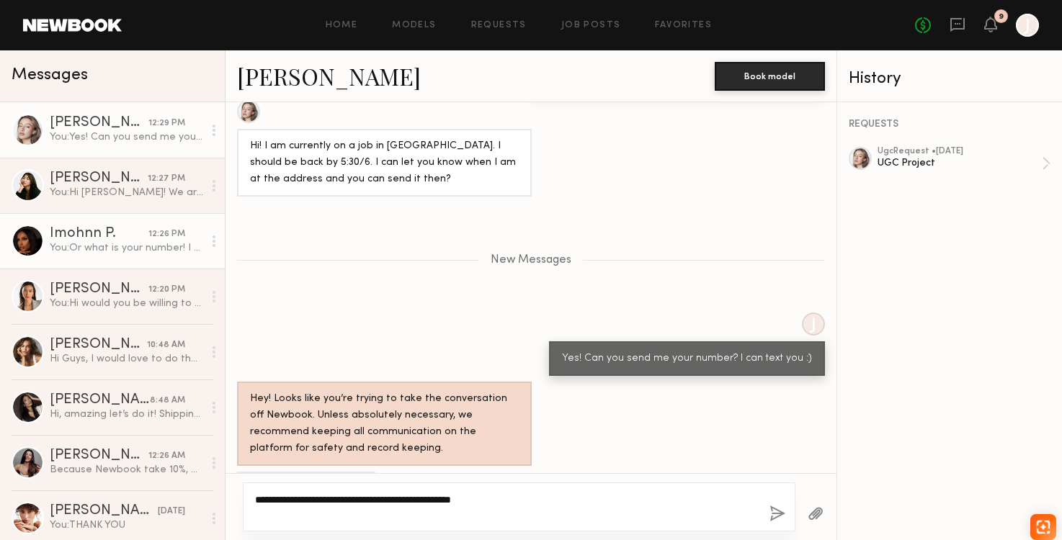
type textarea "**********"
click at [97, 249] on div "You: Or what is your number! I will uber package this to you." at bounding box center [126, 248] width 153 height 14
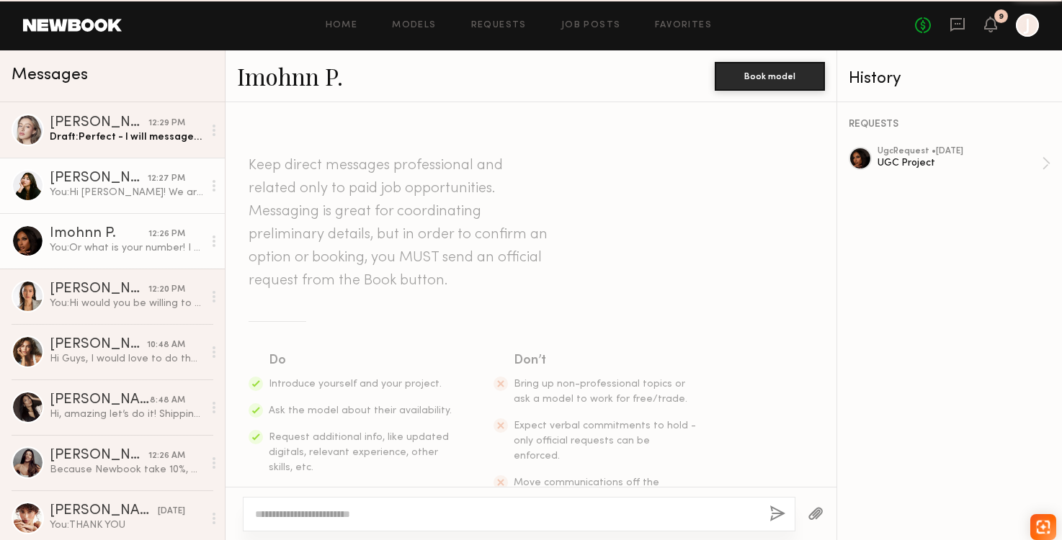
scroll to position [566, 0]
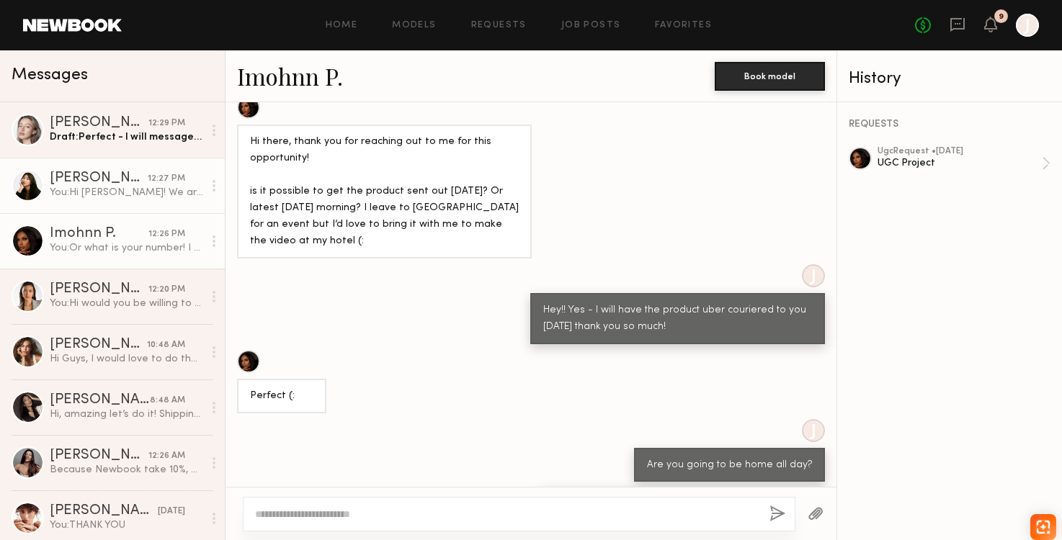
click at [119, 189] on div "You: Hi [PERSON_NAME]! We are so excited for you to be doing content for us! I'…" at bounding box center [126, 193] width 153 height 14
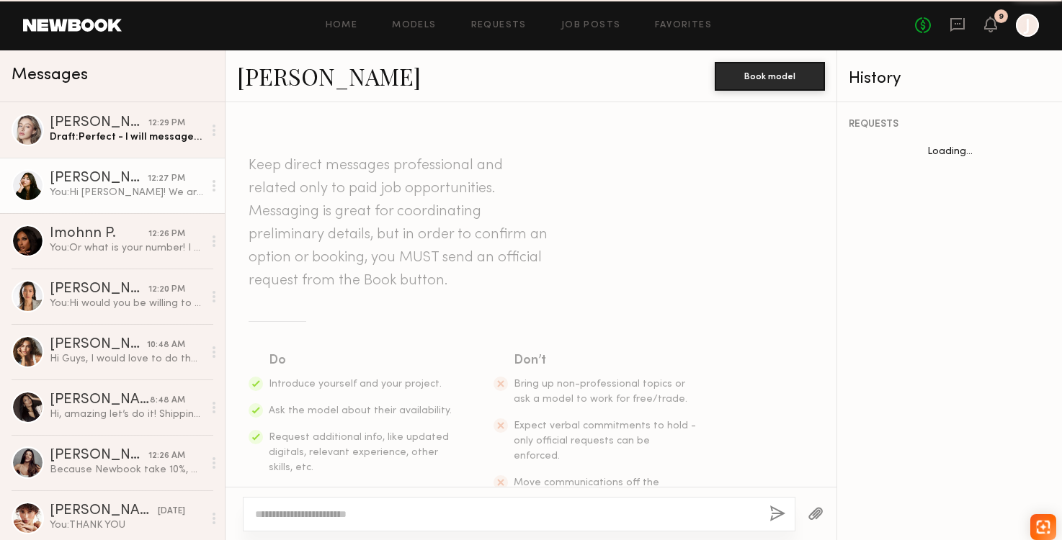
scroll to position [269, 0]
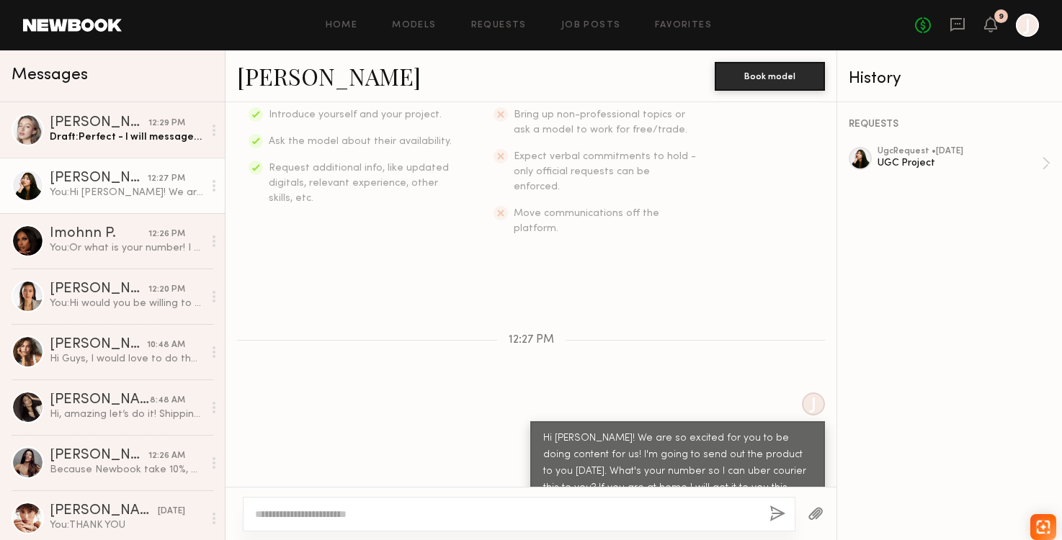
click at [411, 516] on textarea at bounding box center [506, 514] width 503 height 14
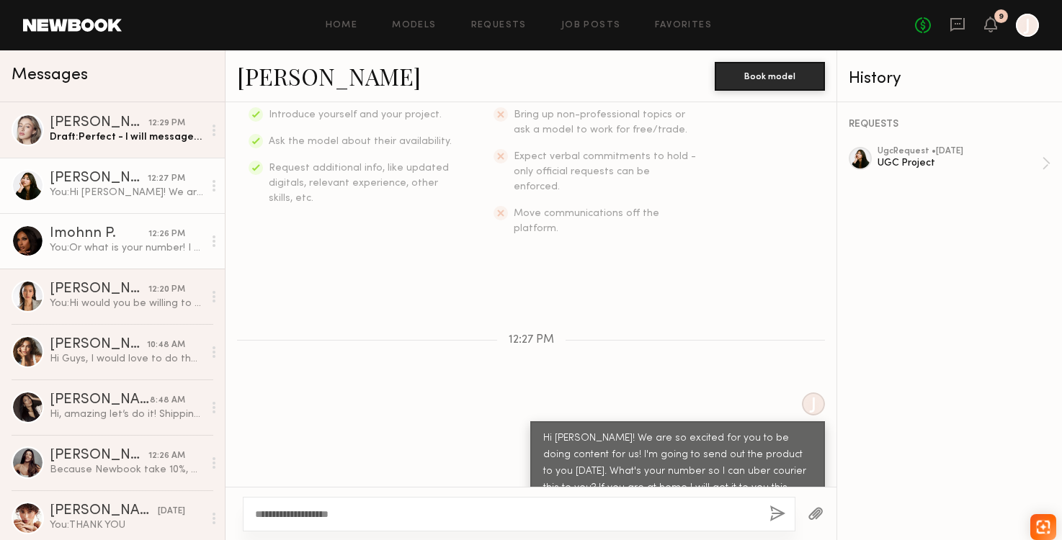
type textarea "**********"
click at [120, 241] on div "You: Or what is your number! I will uber package this to you." at bounding box center [126, 248] width 153 height 14
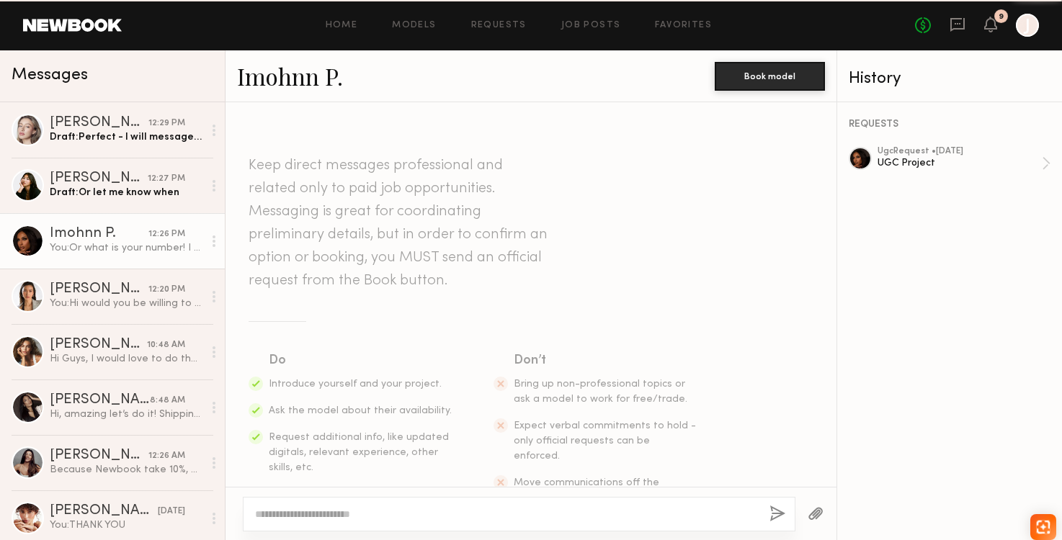
scroll to position [566, 0]
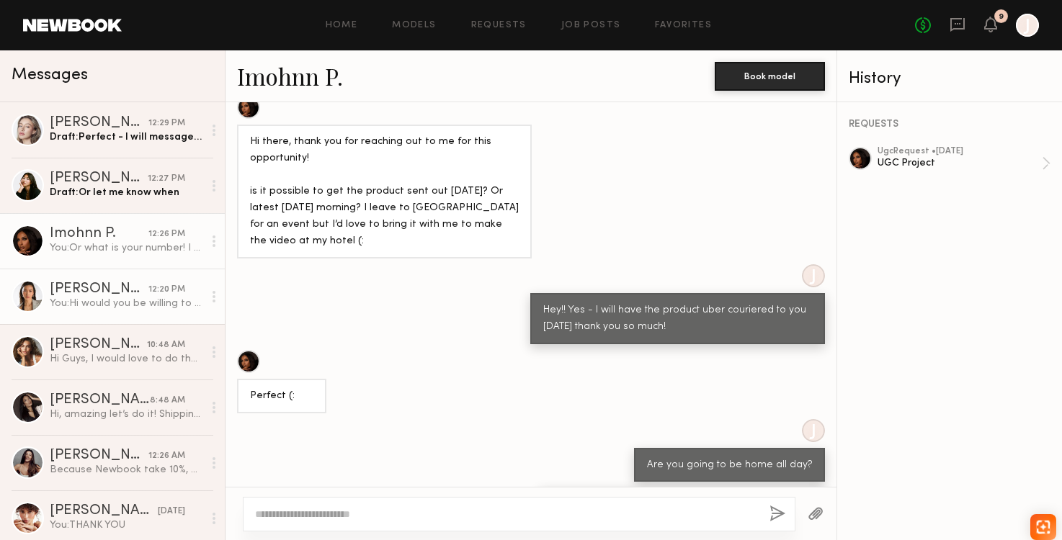
click at [122, 286] on div "[PERSON_NAME]" at bounding box center [99, 289] width 99 height 14
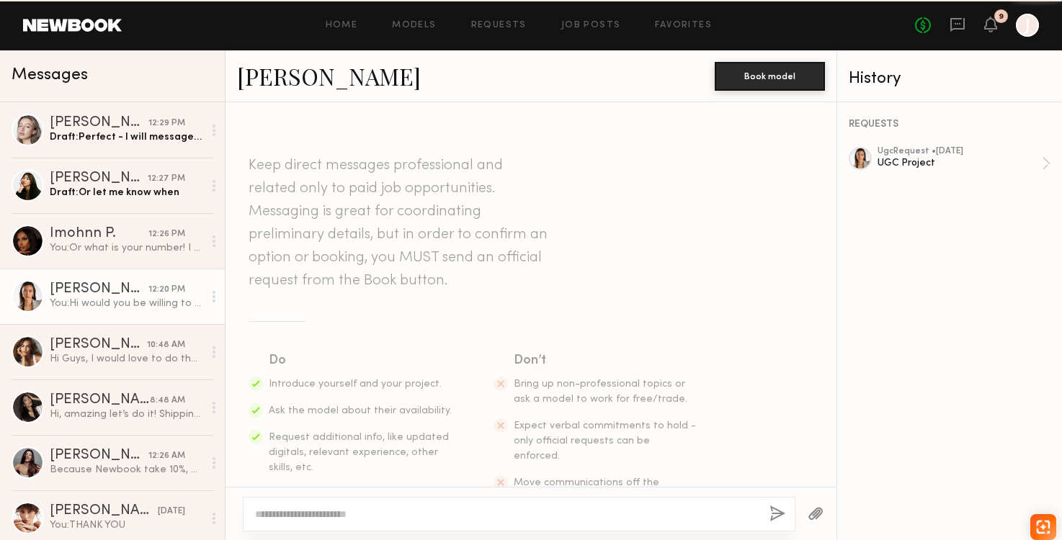
scroll to position [310, 0]
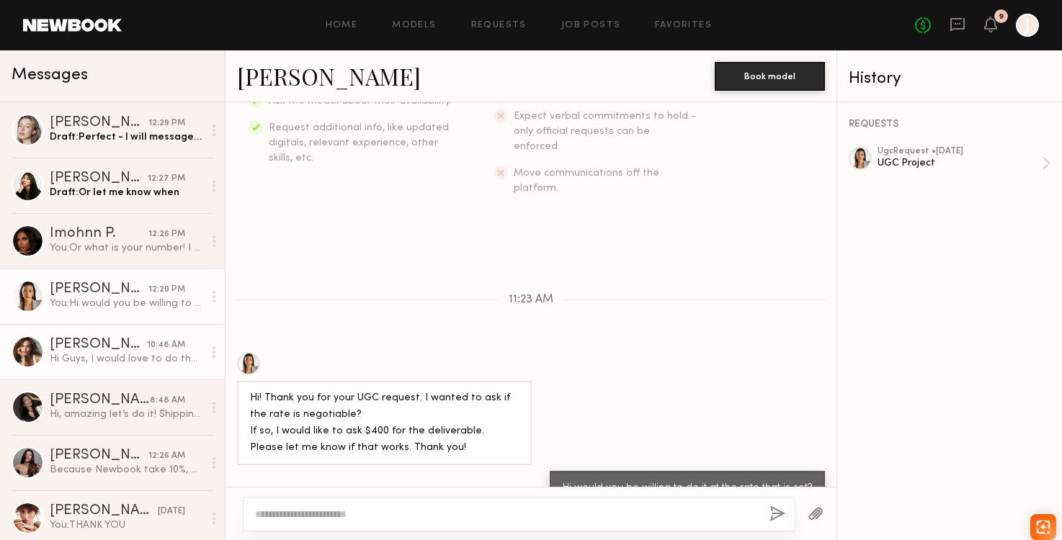
click at [115, 369] on link "[PERSON_NAME] 10:48 AM Hi Guys, I would love to do the UGC for you, but this on…" at bounding box center [112, 351] width 225 height 55
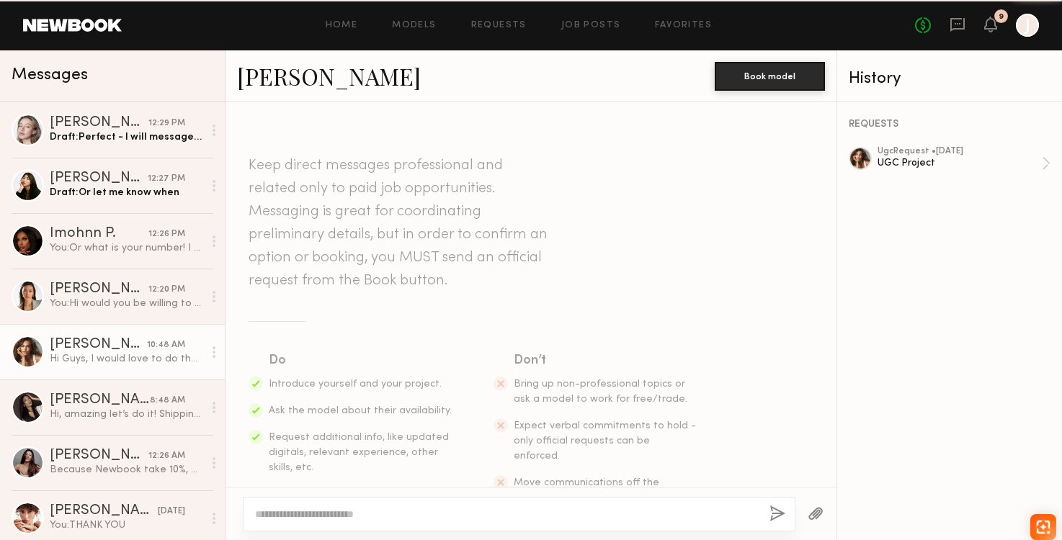
scroll to position [253, 0]
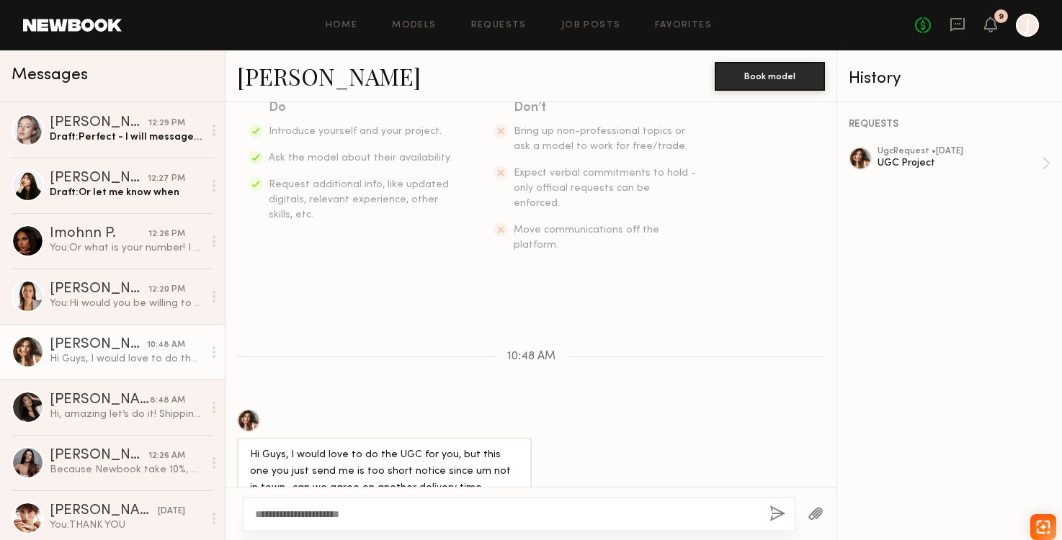
type textarea "**********"
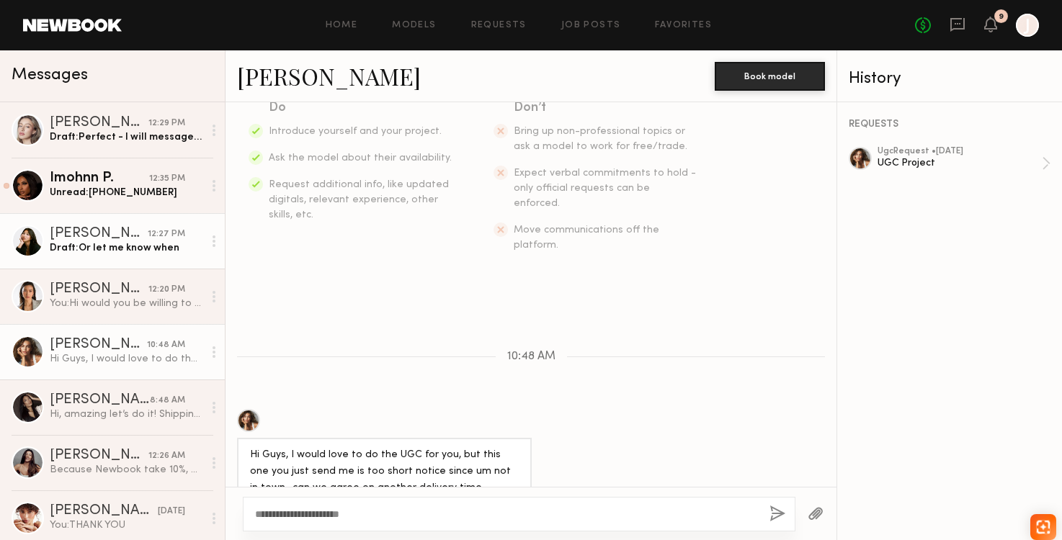
click at [127, 234] on div "[PERSON_NAME]" at bounding box center [99, 234] width 98 height 14
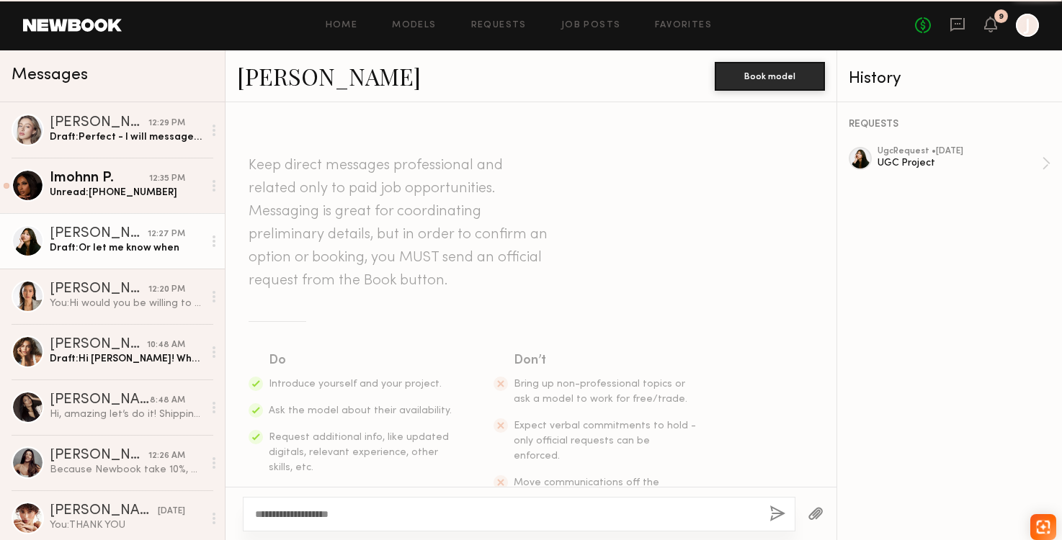
scroll to position [269, 0]
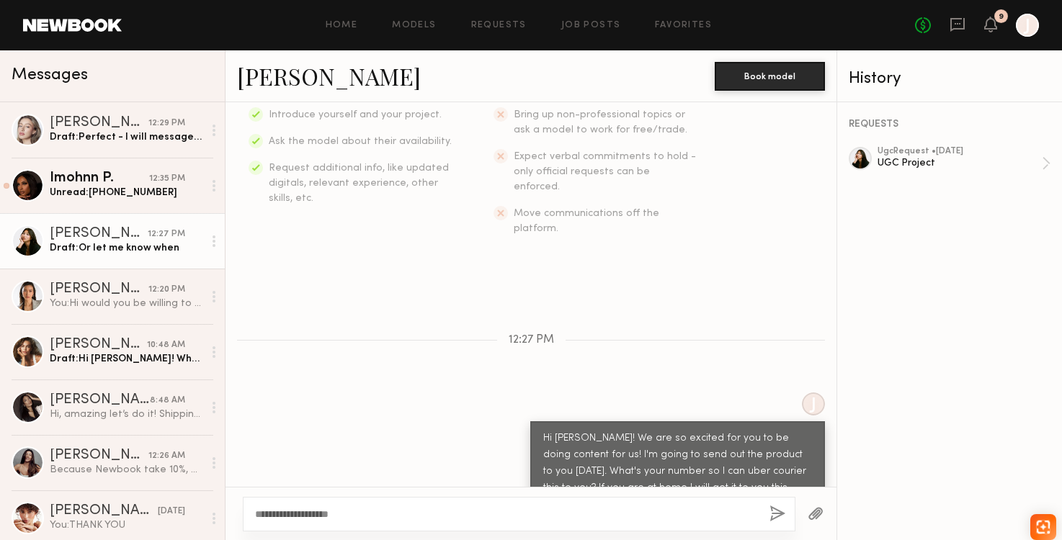
click at [380, 512] on textarea "**********" at bounding box center [506, 514] width 503 height 14
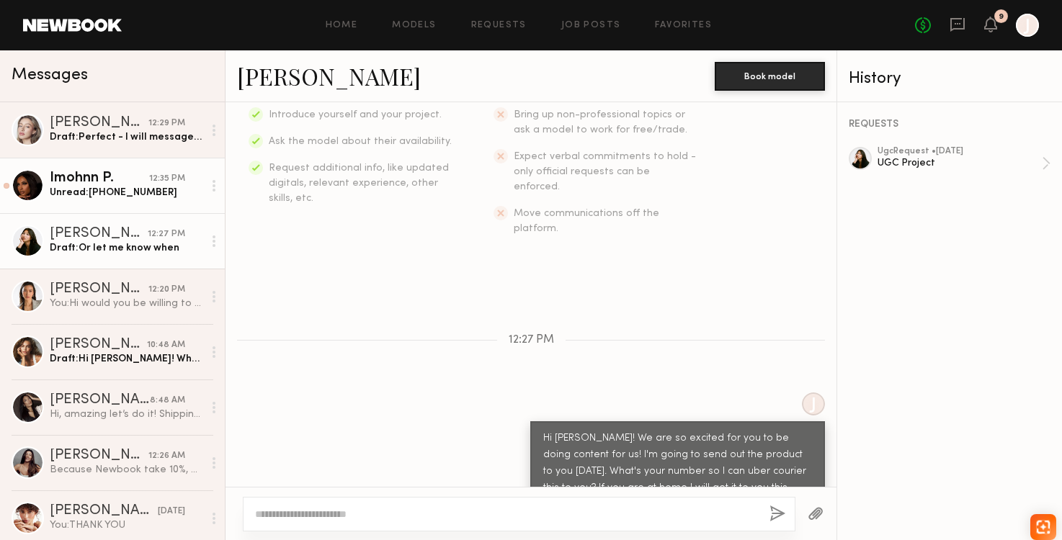
click at [146, 192] on div "Unread: [PHONE_NUMBER]" at bounding box center [126, 193] width 153 height 14
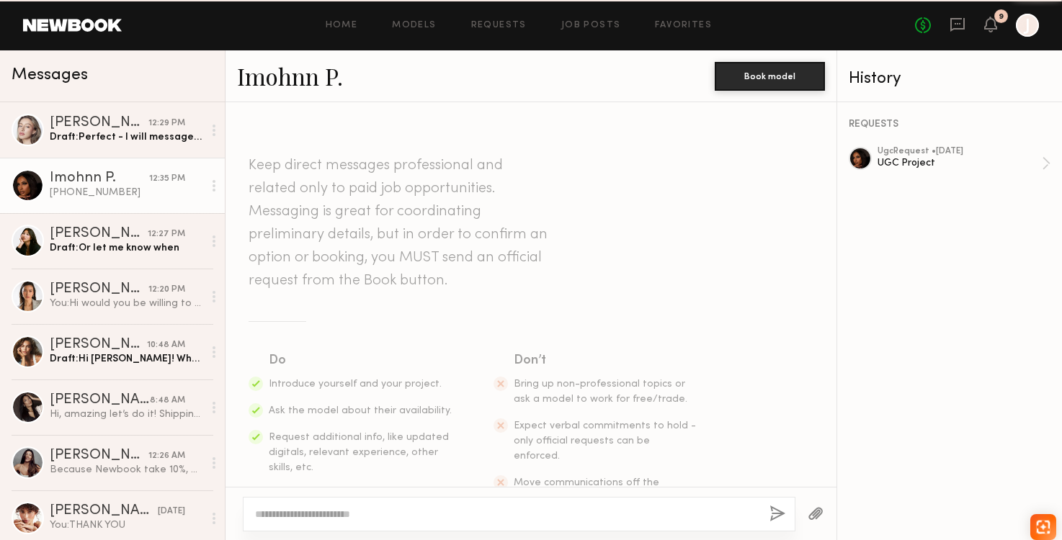
scroll to position [676, 0]
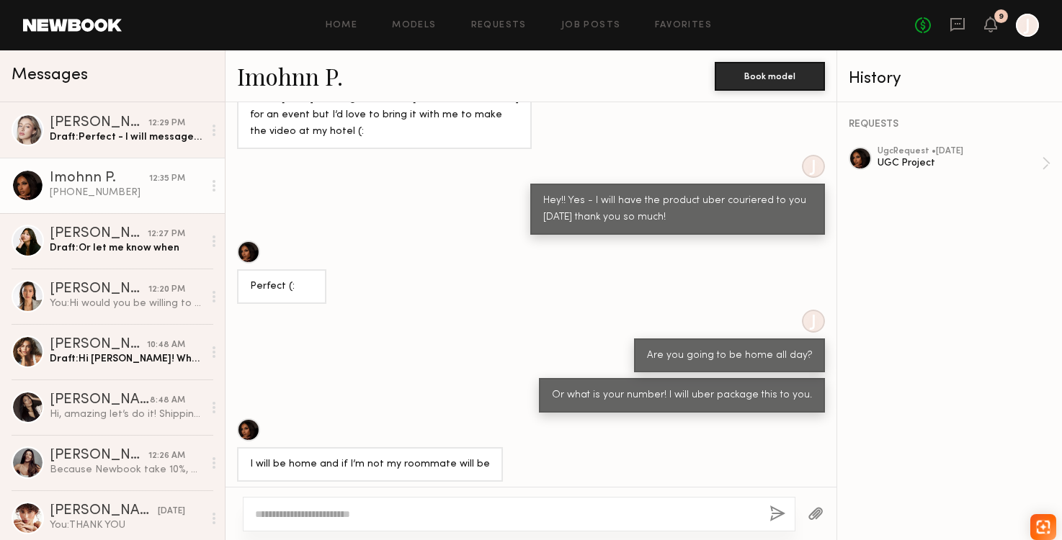
click at [298, 520] on textarea at bounding box center [506, 514] width 503 height 14
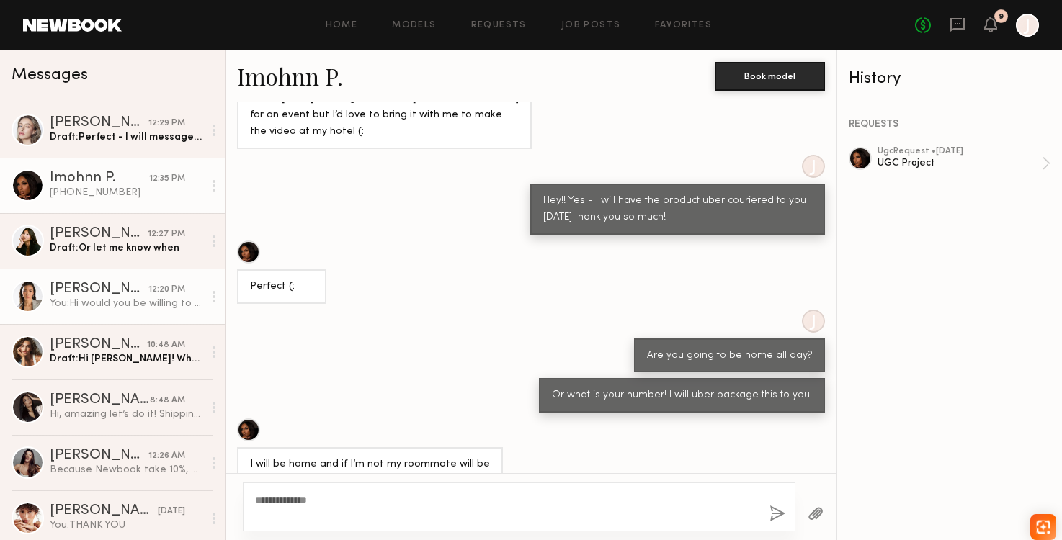
scroll to position [47, 0]
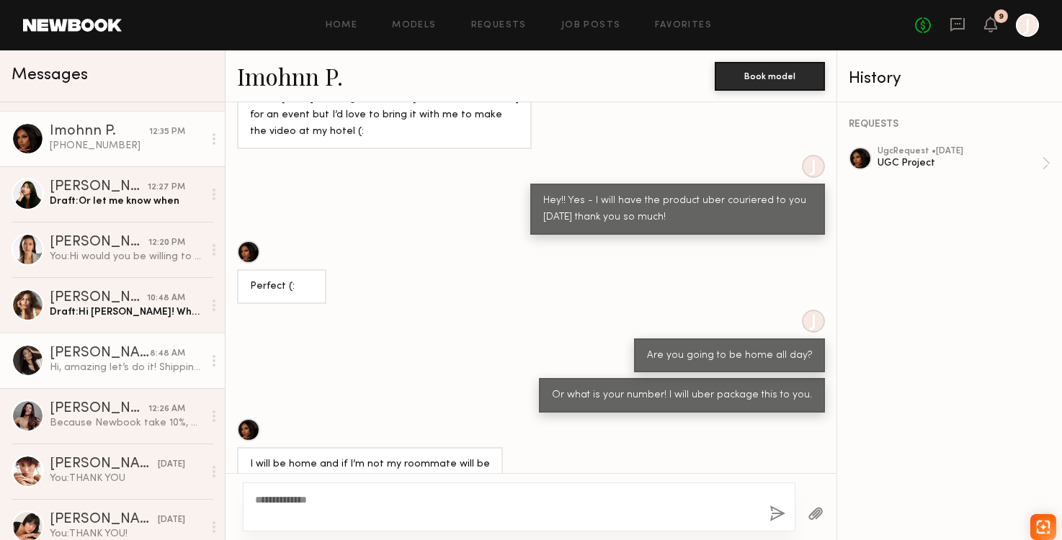
type textarea "**********"
click at [127, 367] on div "Hi, amazing let’s do it! Shipping Address: [PERSON_NAME] [STREET_ADDRESS]" at bounding box center [126, 368] width 153 height 14
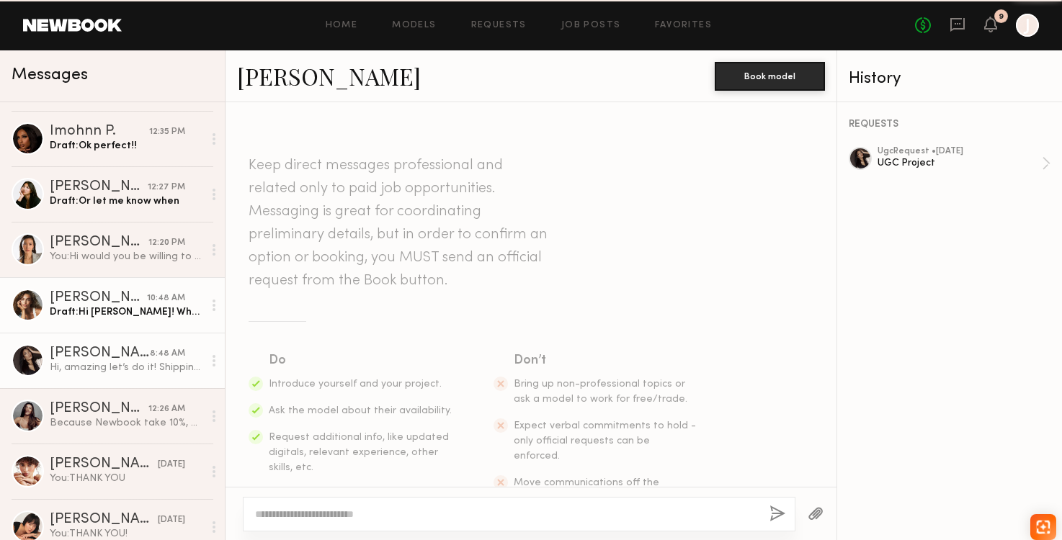
scroll to position [527, 0]
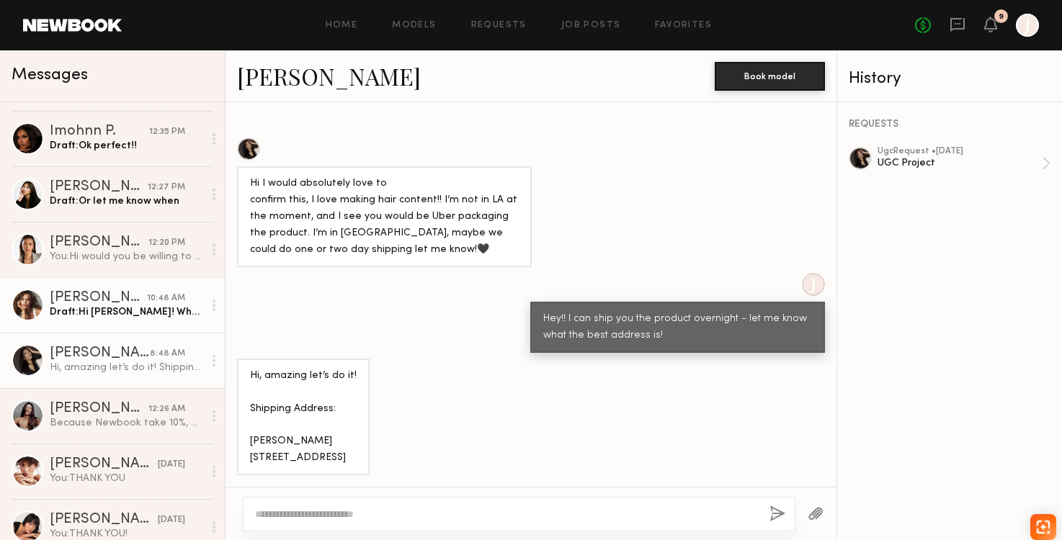
click at [127, 321] on link "[PERSON_NAME] 10:48 AM Draft: Hi [PERSON_NAME]! What time f" at bounding box center [112, 304] width 225 height 55
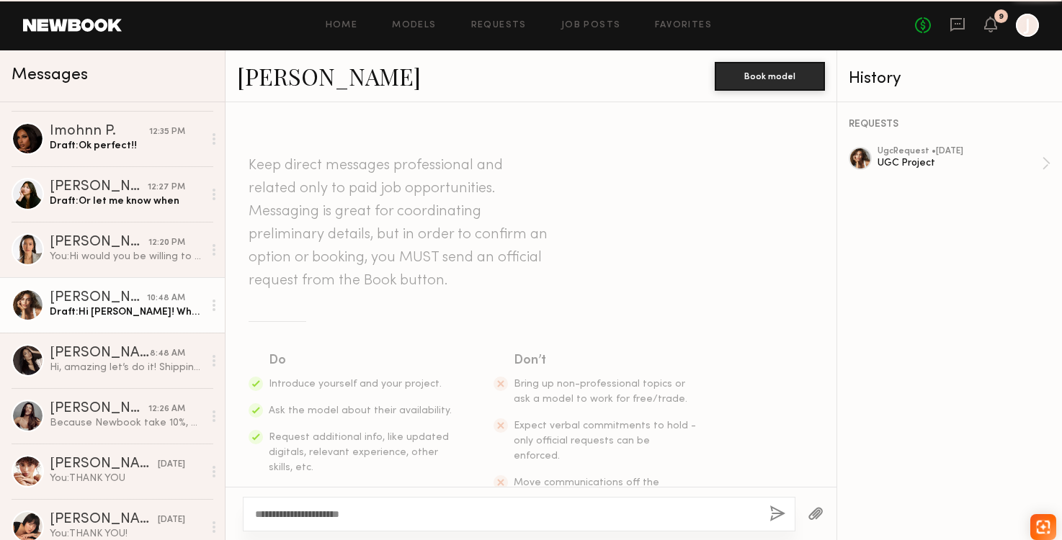
scroll to position [253, 0]
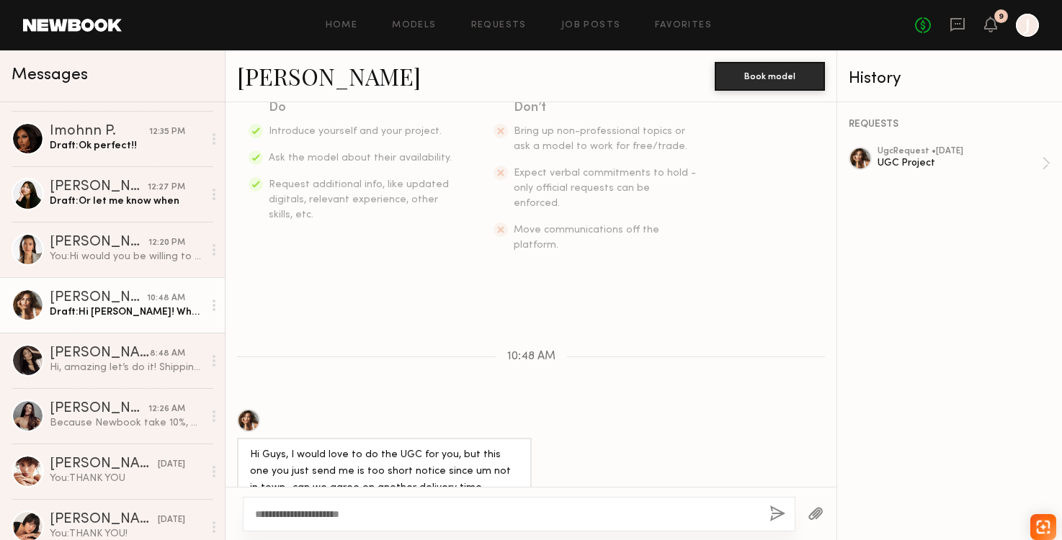
click at [402, 515] on textarea "**********" at bounding box center [506, 514] width 503 height 14
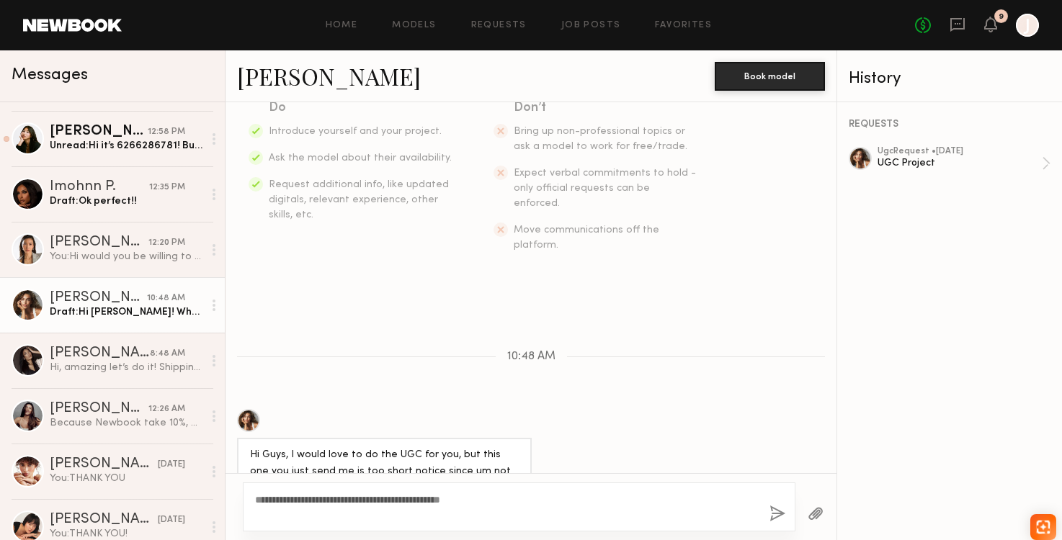
scroll to position [0, 0]
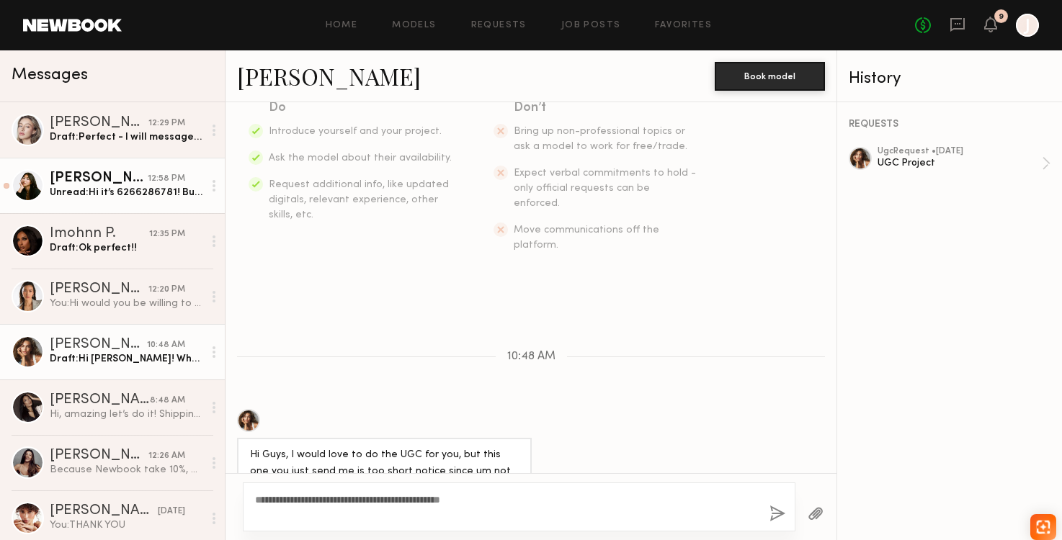
type textarea "**********"
click at [146, 189] on div "Unread: Hi it’s 6266286781! But I’m not home [DATE] until 8pm unfortunately" at bounding box center [126, 193] width 153 height 14
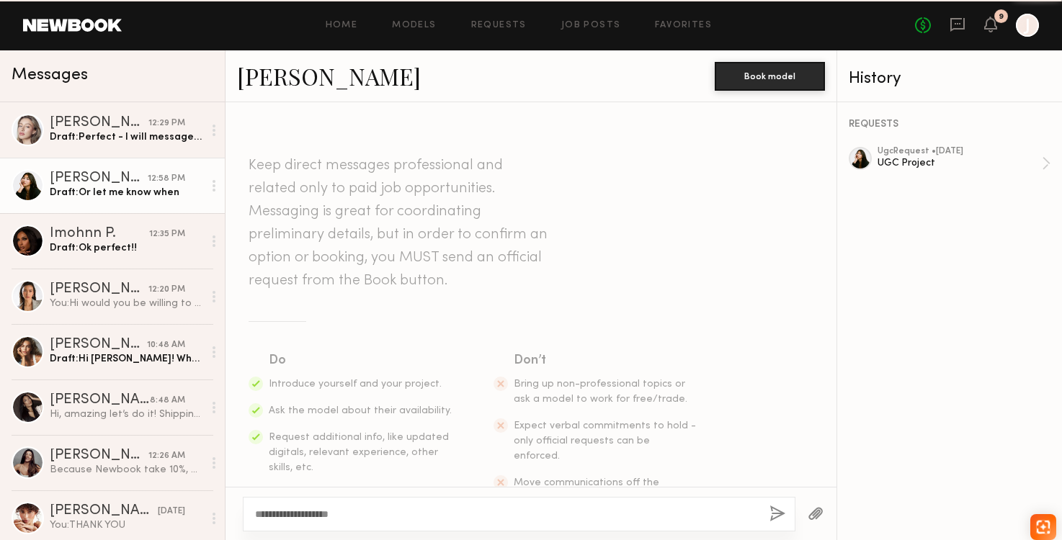
scroll to position [326, 0]
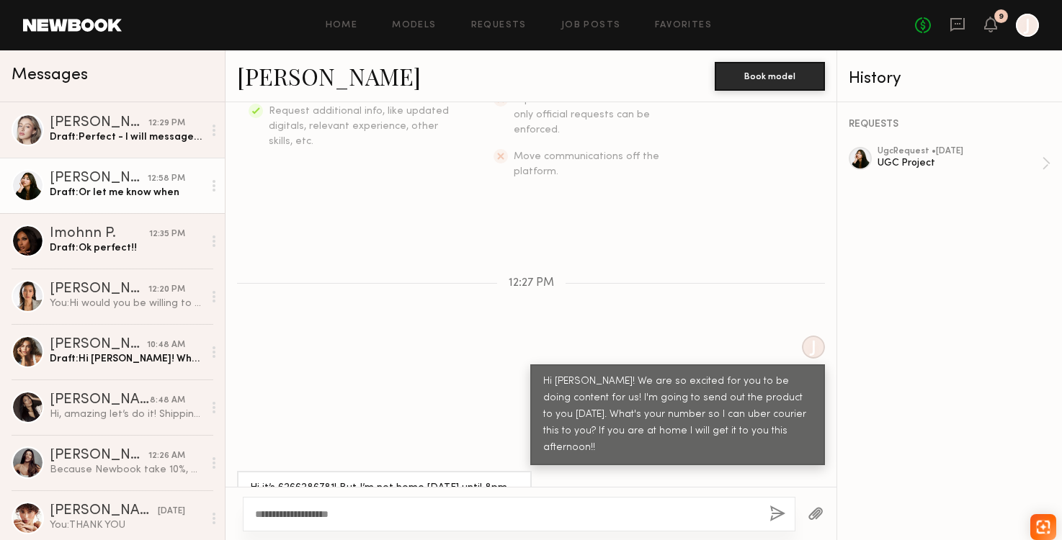
click at [358, 514] on textarea "**********" at bounding box center [506, 514] width 503 height 14
type textarea "**********"
click at [776, 520] on button "button" at bounding box center [777, 515] width 16 height 18
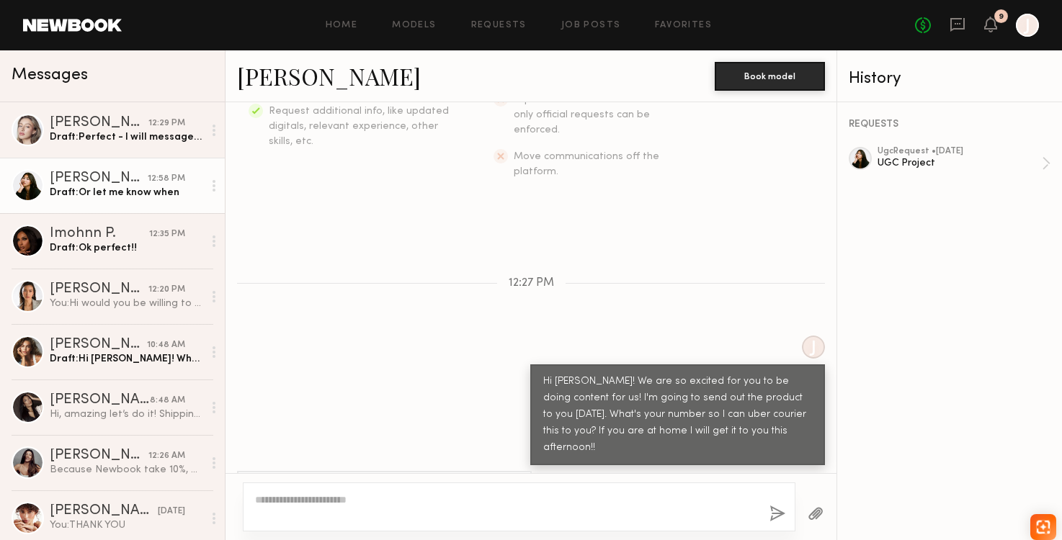
scroll to position [522, 0]
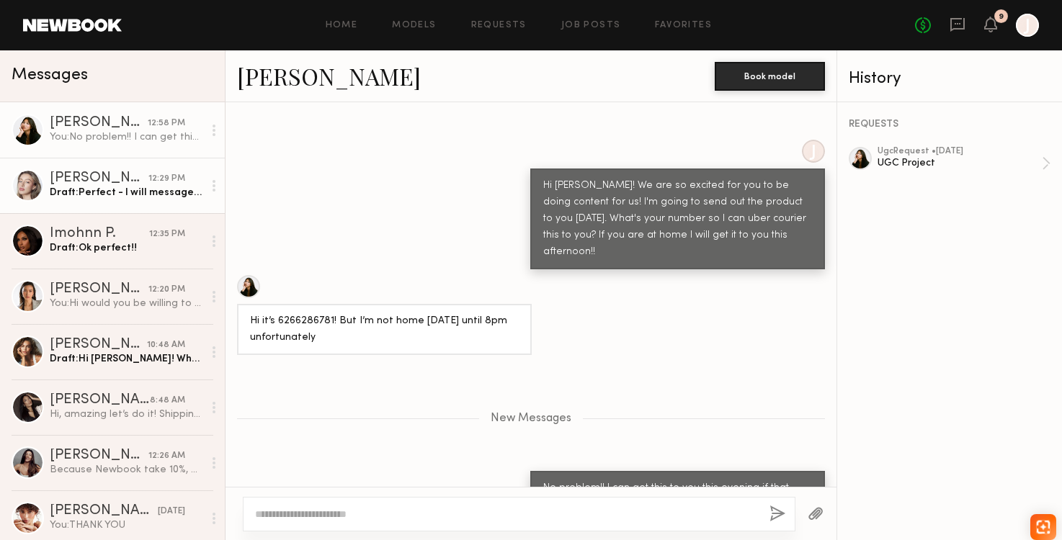
click at [138, 194] on div "Draft: Perfect - I will message you to get the product over" at bounding box center [126, 193] width 153 height 14
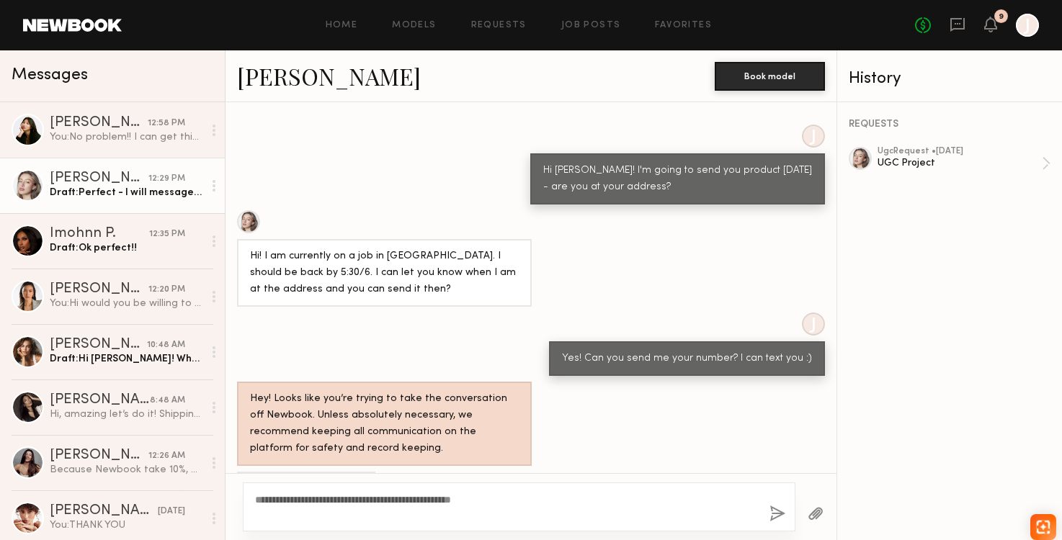
scroll to position [551, 0]
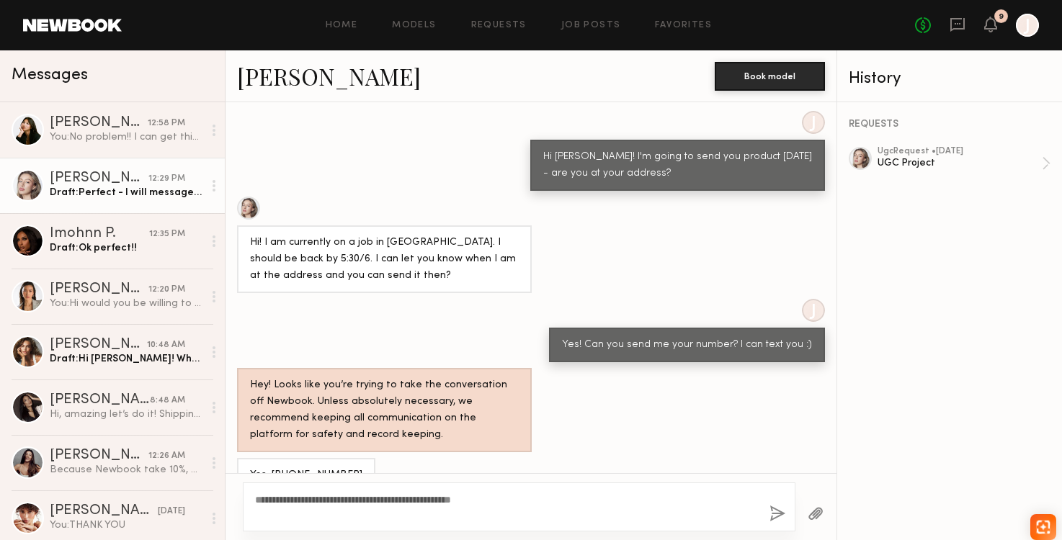
click at [496, 500] on textarea "**********" at bounding box center [506, 507] width 503 height 29
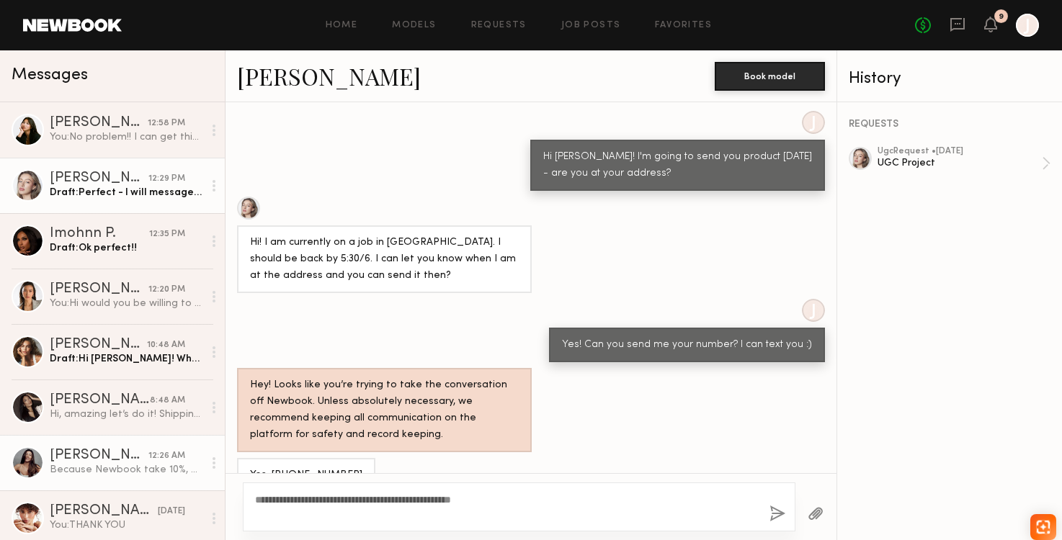
drag, startPoint x: 502, startPoint y: 499, endPoint x: 197, endPoint y: 486, distance: 305.7
click at [196, 486] on div "Messages [PERSON_NAME] 12:58 PM You: No problem!! I can get this to you this ev…" at bounding box center [531, 295] width 1062 height 490
type textarea "*"
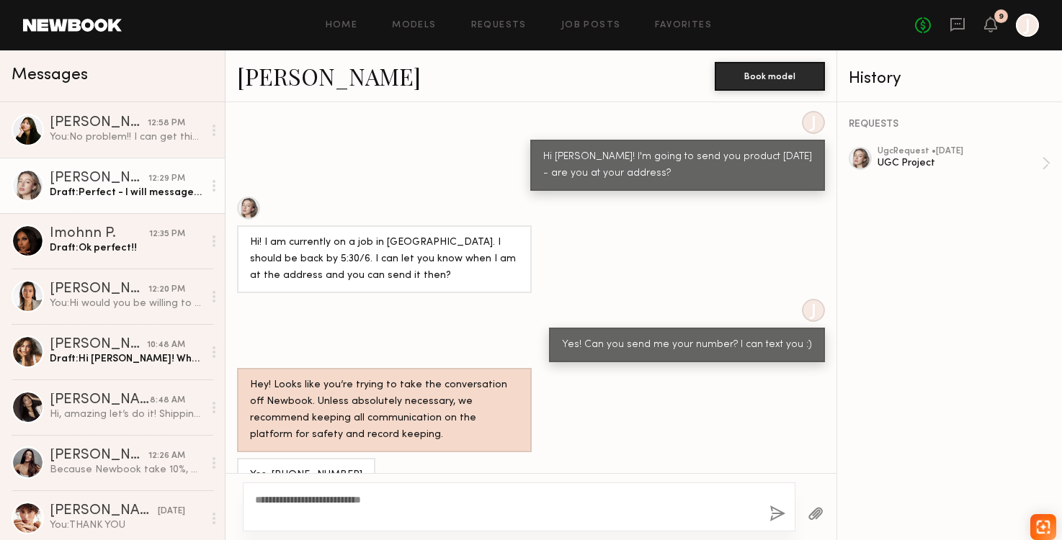
drag, startPoint x: 290, startPoint y: 502, endPoint x: 356, endPoint y: 502, distance: 66.3
click at [356, 502] on textarea "**********" at bounding box center [506, 507] width 503 height 29
type textarea "**********"
click at [785, 513] on div "**********" at bounding box center [519, 507] width 553 height 49
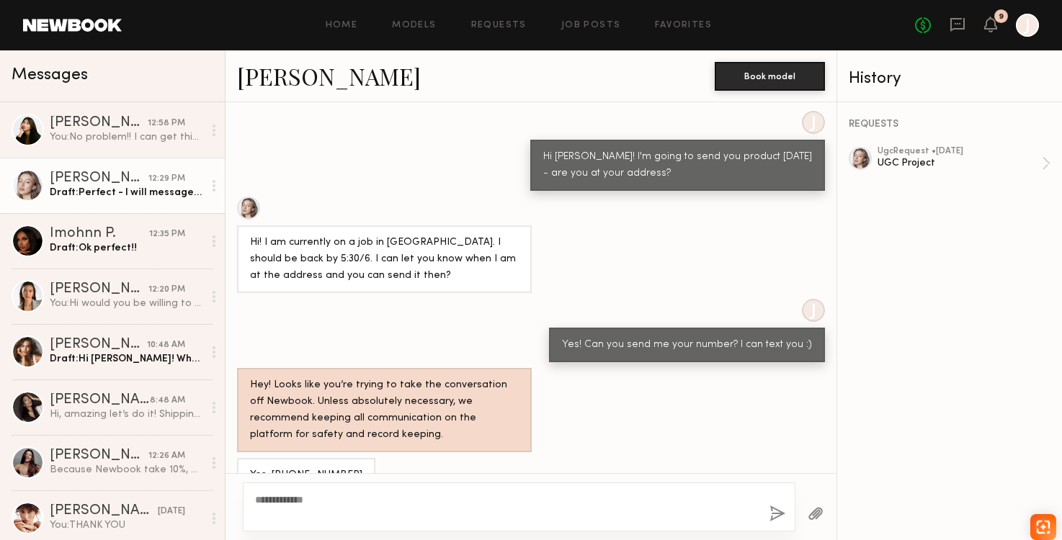
click at [769, 514] on button "button" at bounding box center [777, 515] width 16 height 18
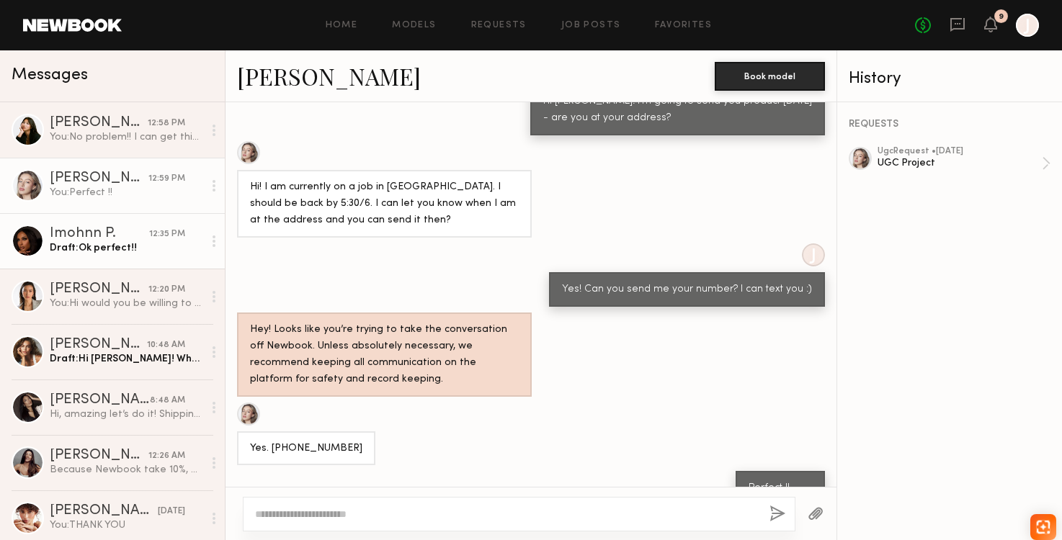
click at [112, 252] on div "Draft: Ok perfect!!" at bounding box center [126, 248] width 153 height 14
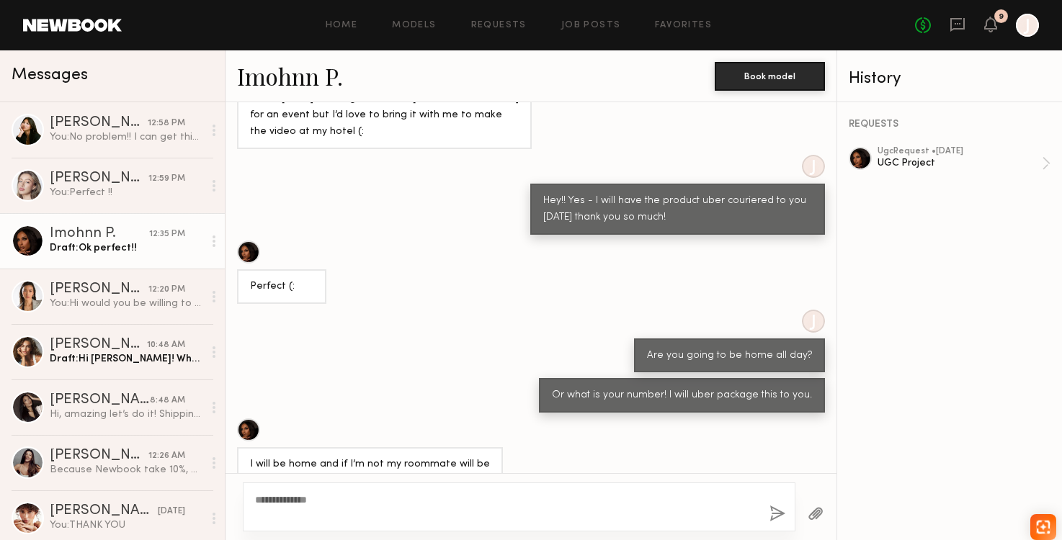
scroll to position [689, 0]
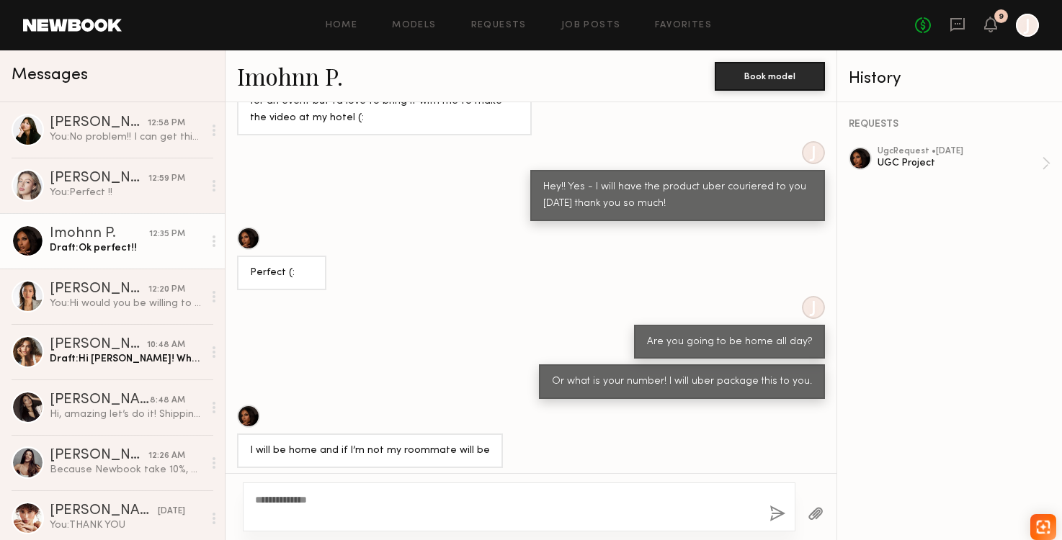
click at [338, 499] on textarea "**********" at bounding box center [506, 507] width 503 height 29
type textarea "**********"
click at [771, 512] on button "button" at bounding box center [777, 515] width 16 height 18
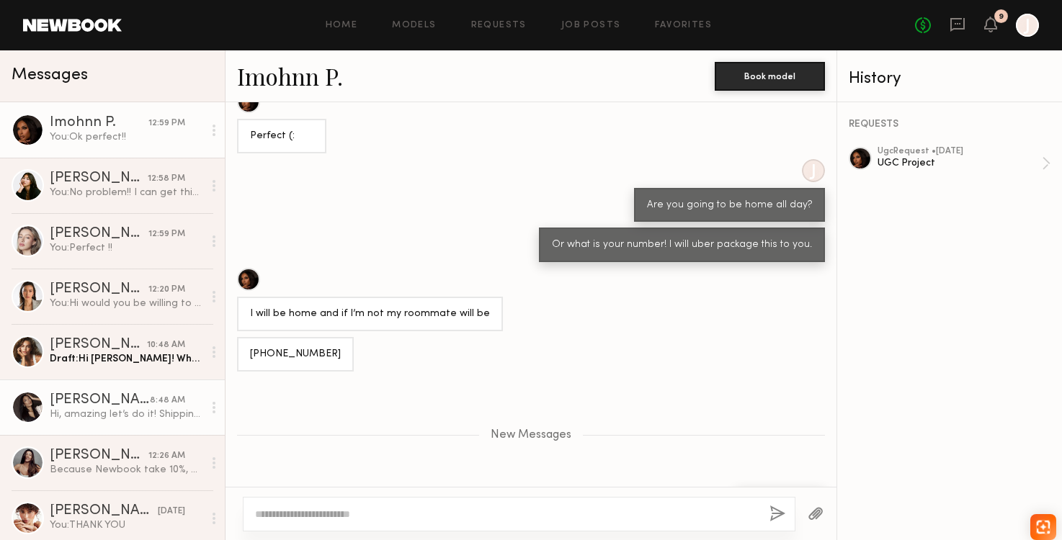
scroll to position [4, 0]
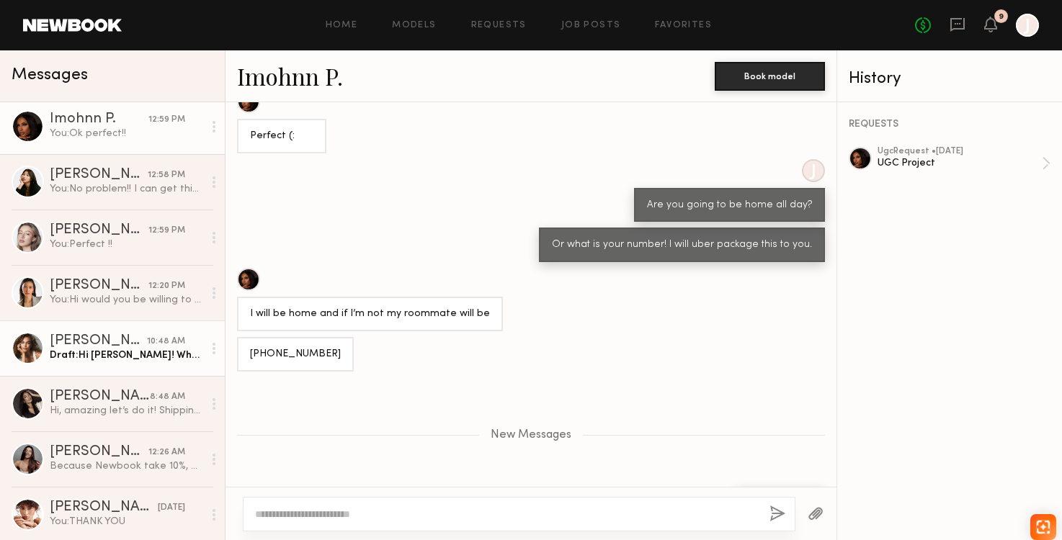
click at [146, 367] on link "[PERSON_NAME] 10:48 AM Draft: Hi [PERSON_NAME]! What time frame works better fo…" at bounding box center [112, 348] width 225 height 55
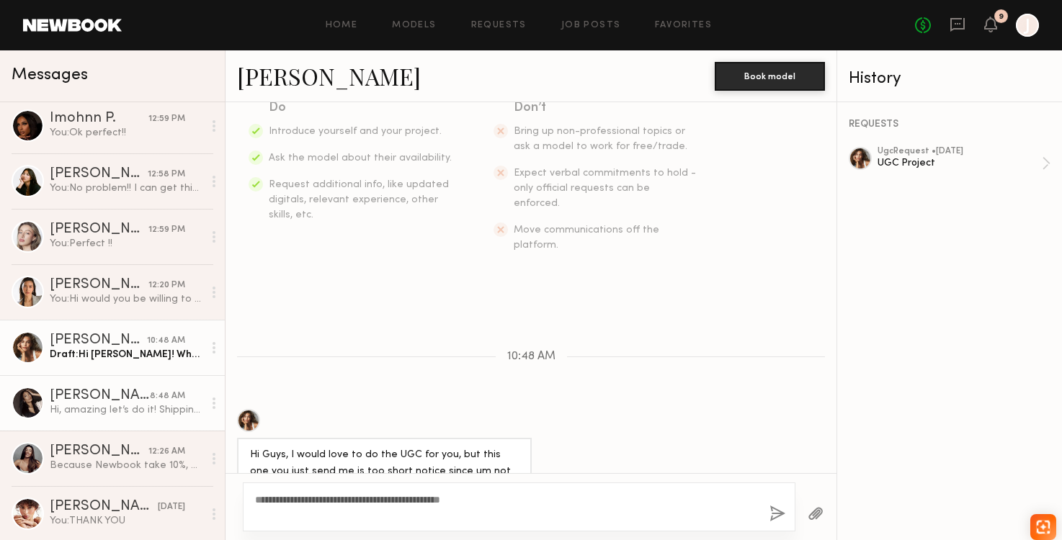
scroll to position [39, 0]
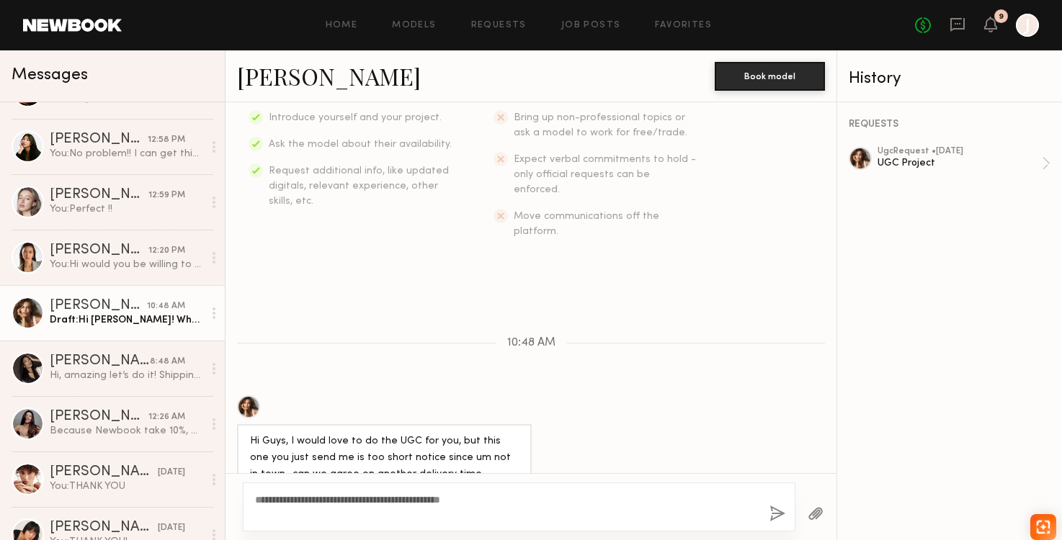
click at [782, 512] on button "button" at bounding box center [777, 515] width 16 height 18
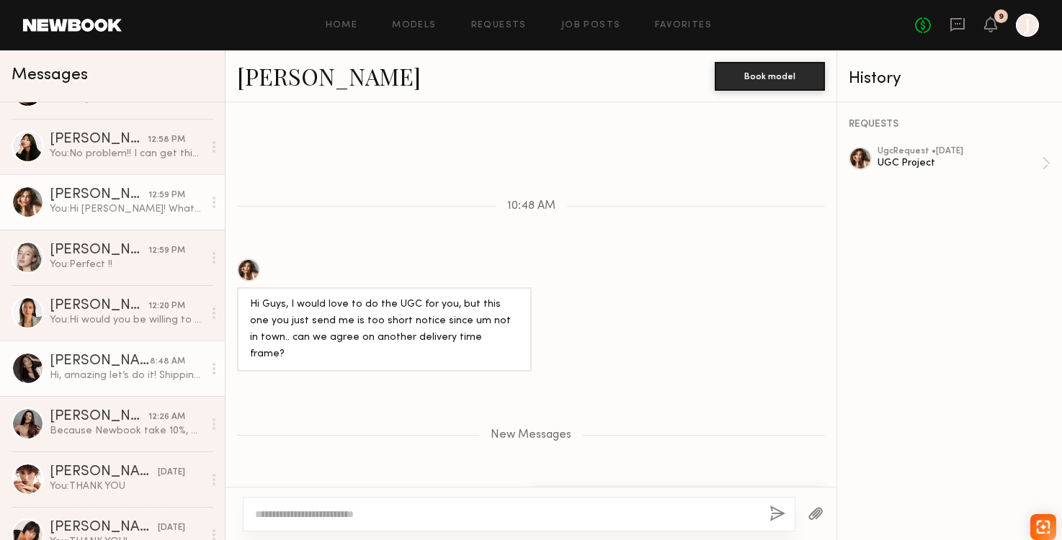
scroll to position [0, 0]
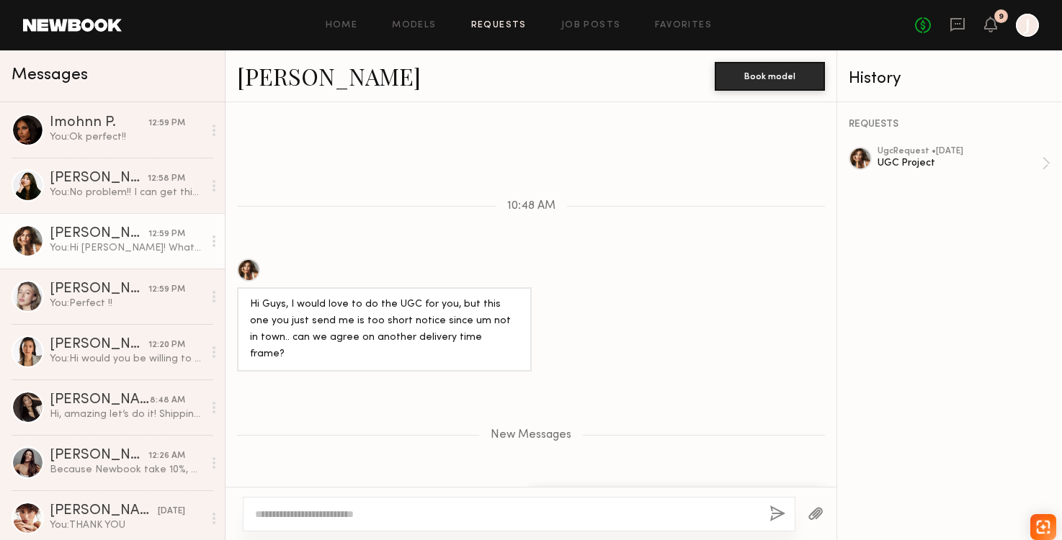
click at [511, 25] on link "Requests" at bounding box center [498, 25] width 55 height 9
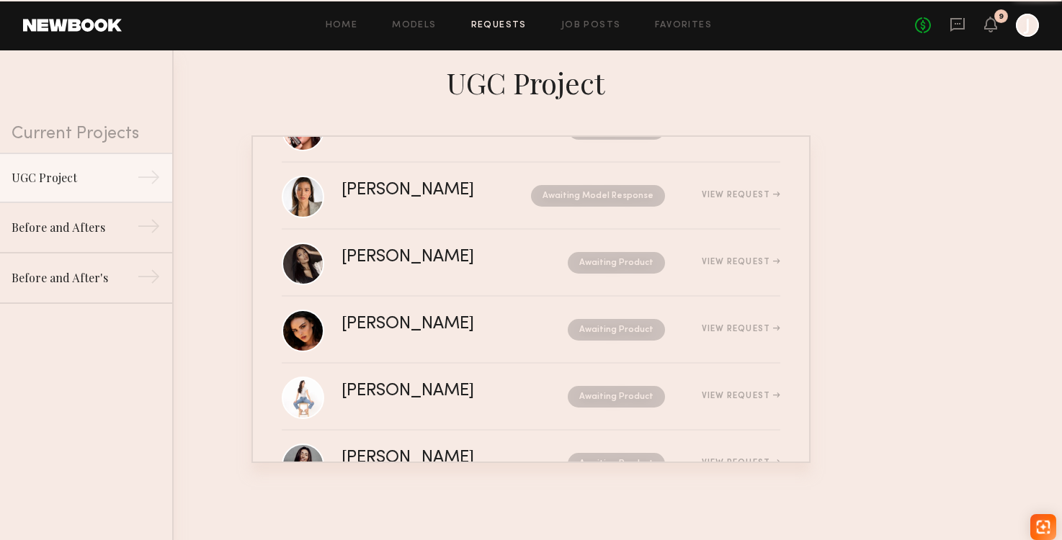
scroll to position [527, 0]
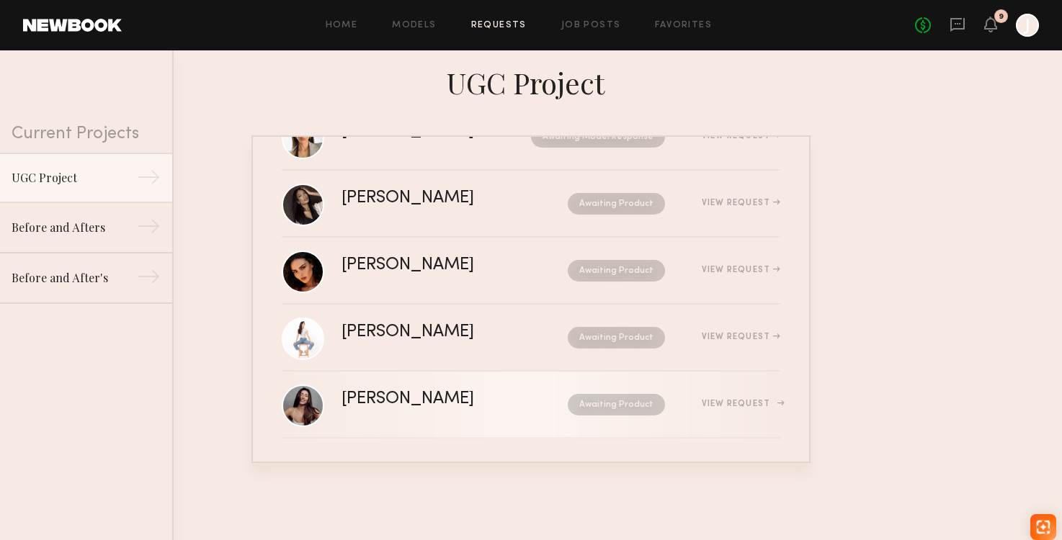
click at [679, 403] on div "View Request" at bounding box center [722, 404] width 115 height 11
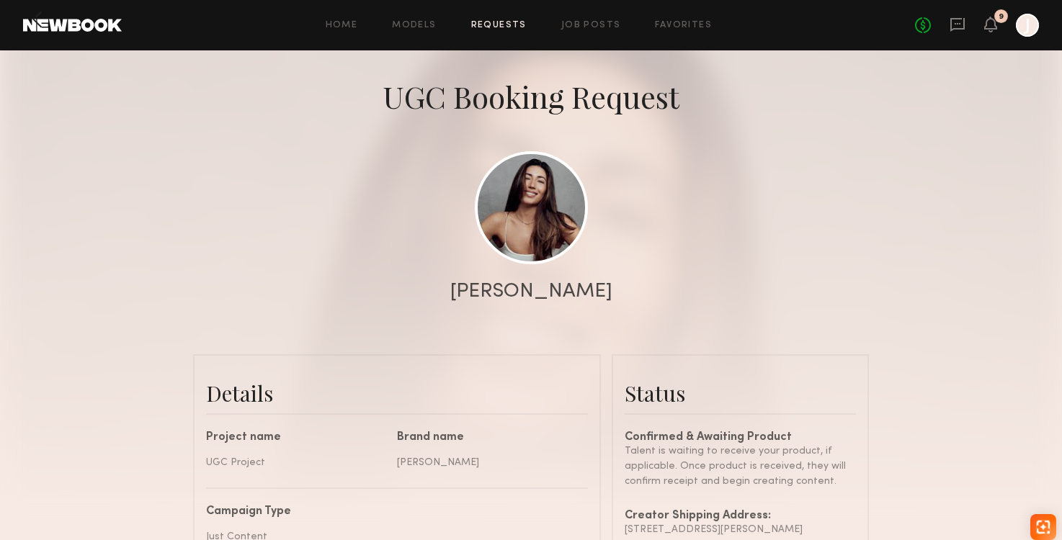
scroll to position [47, 0]
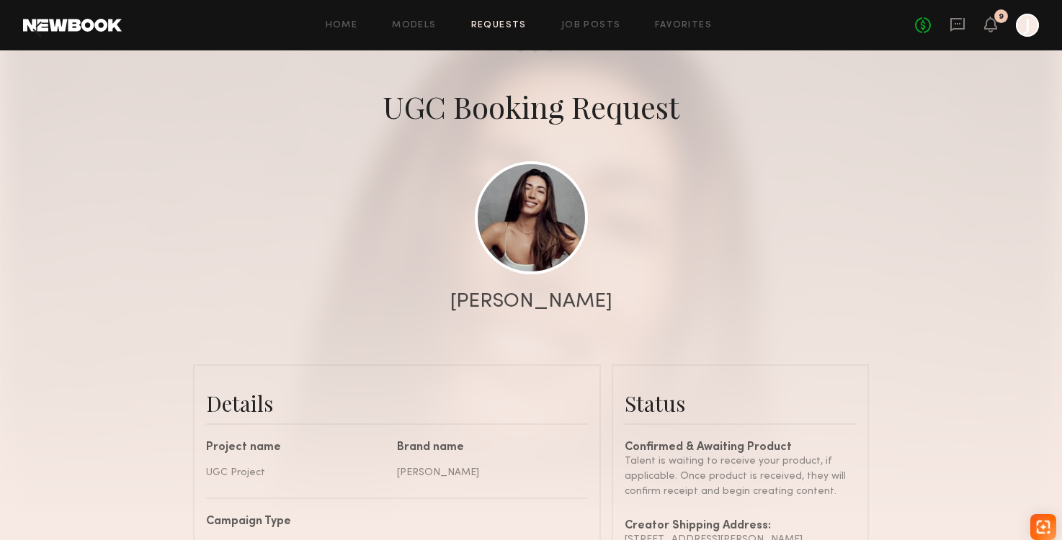
click at [507, 23] on link "Requests" at bounding box center [498, 25] width 55 height 9
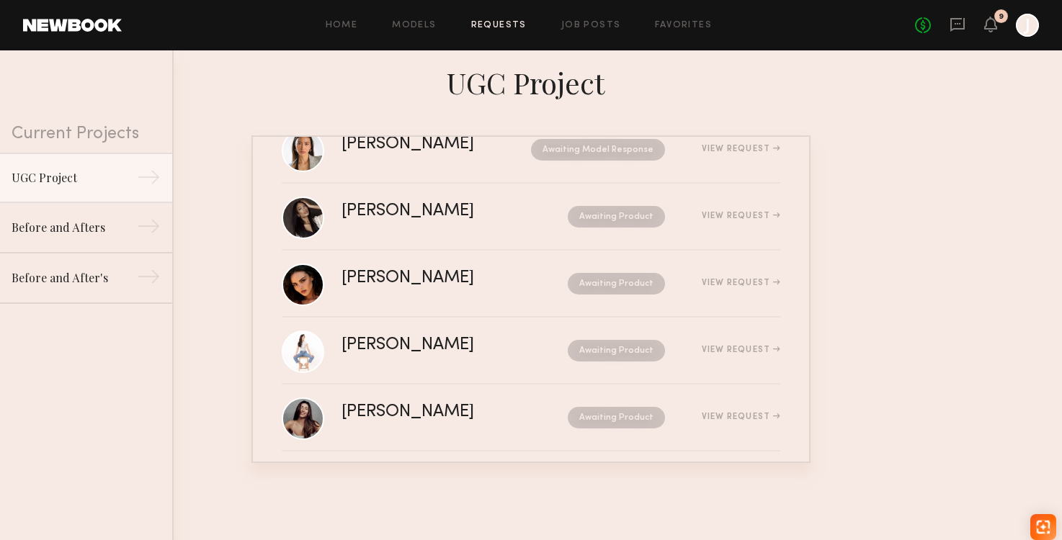
scroll to position [527, 0]
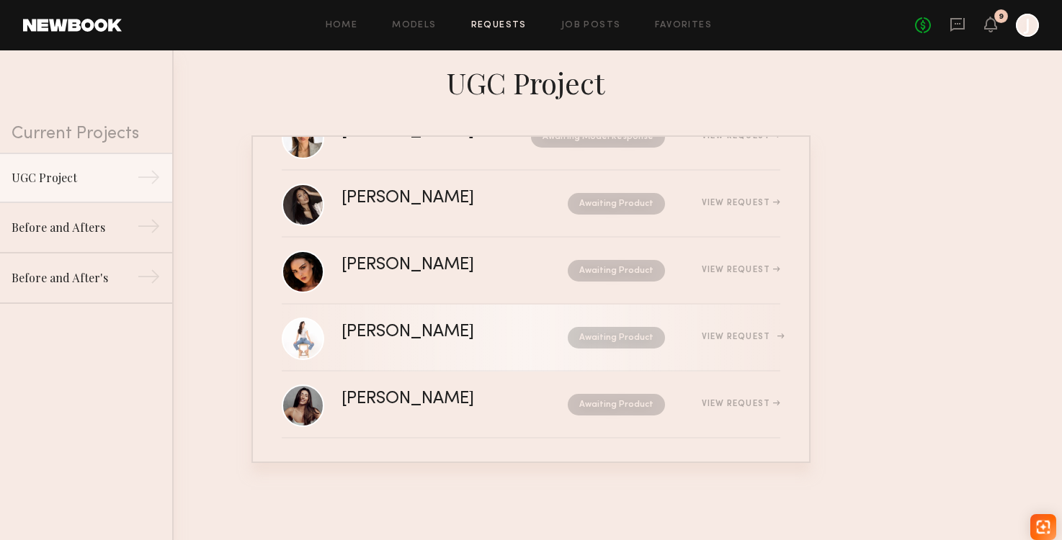
click at [710, 339] on div "View Request" at bounding box center [741, 337] width 79 height 9
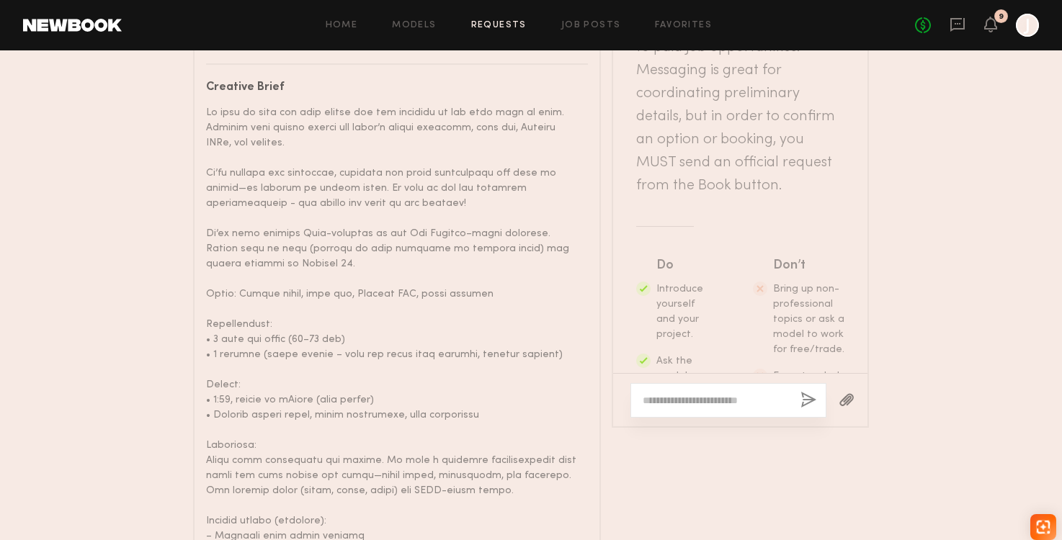
scroll to position [79, 0]
click at [782, 408] on textarea at bounding box center [716, 400] width 146 height 14
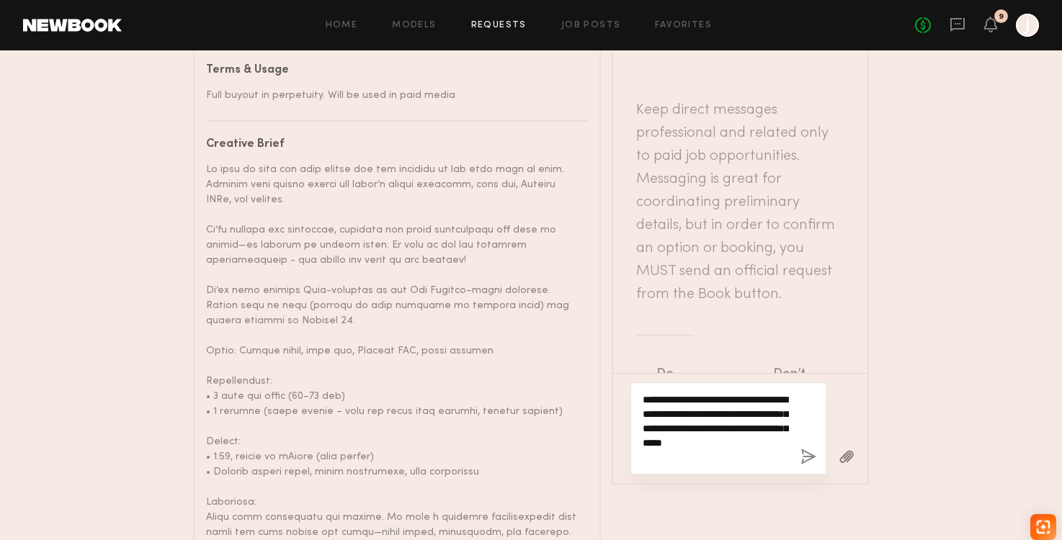
scroll to position [1125, 0]
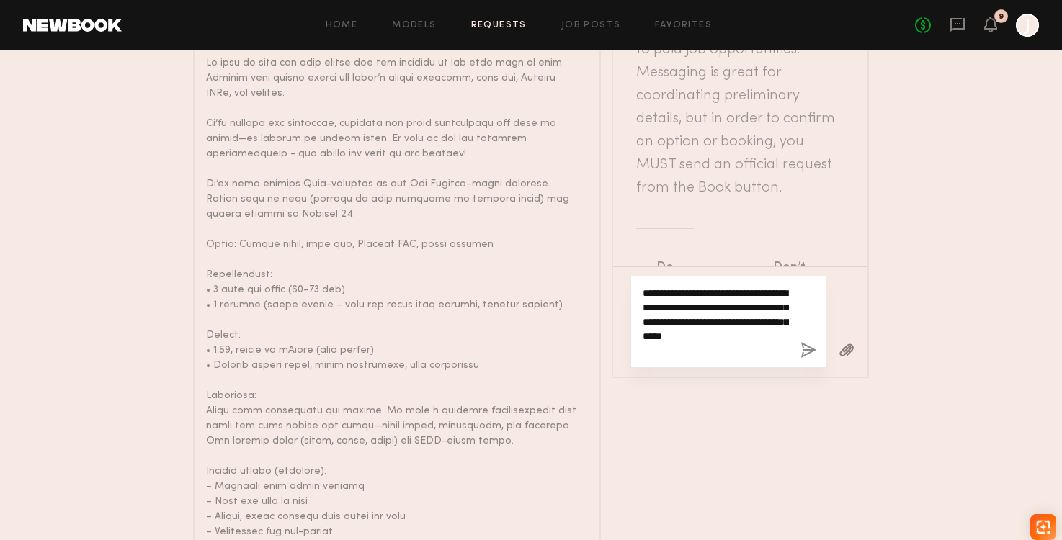
type textarea "**********"
click at [811, 360] on button "button" at bounding box center [808, 351] width 16 height 18
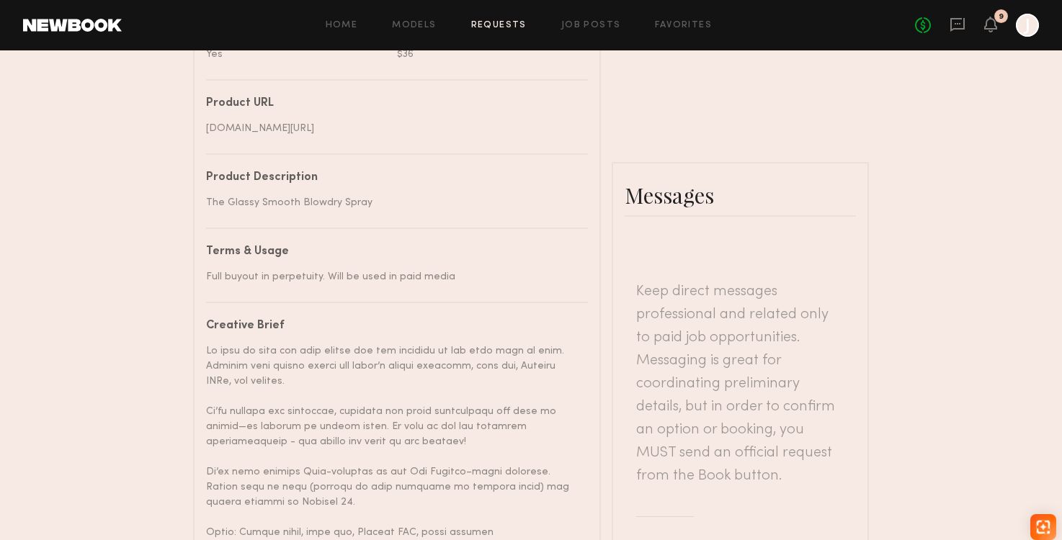
scroll to position [636, 0]
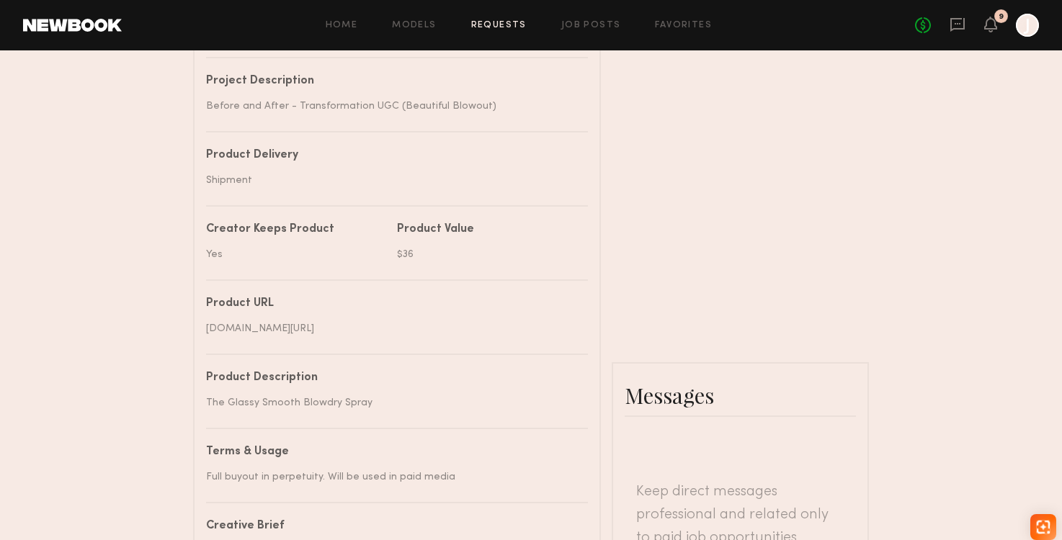
click at [494, 27] on link "Requests" at bounding box center [498, 25] width 55 height 9
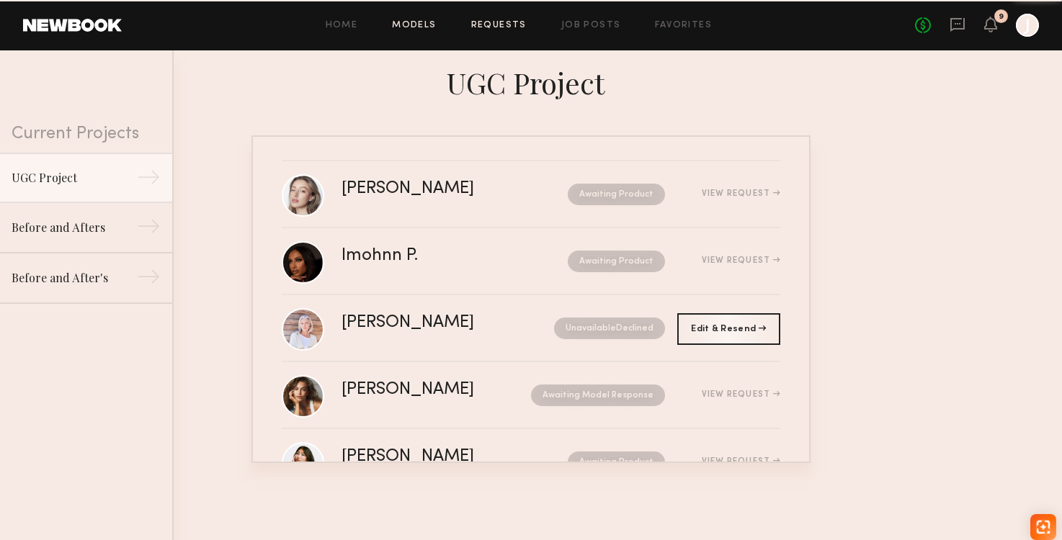
click at [425, 27] on link "Models" at bounding box center [414, 25] width 44 height 9
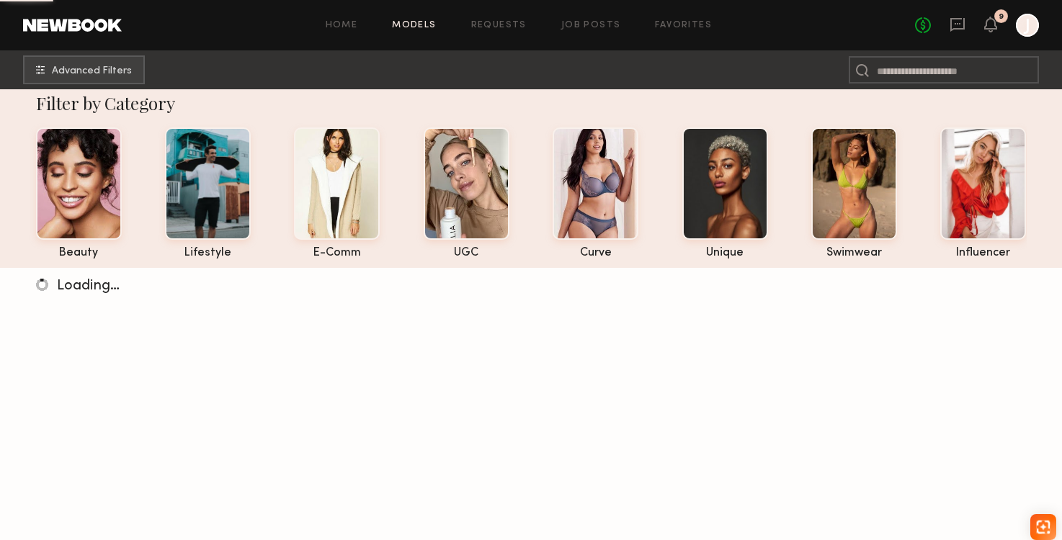
scroll to position [17, 0]
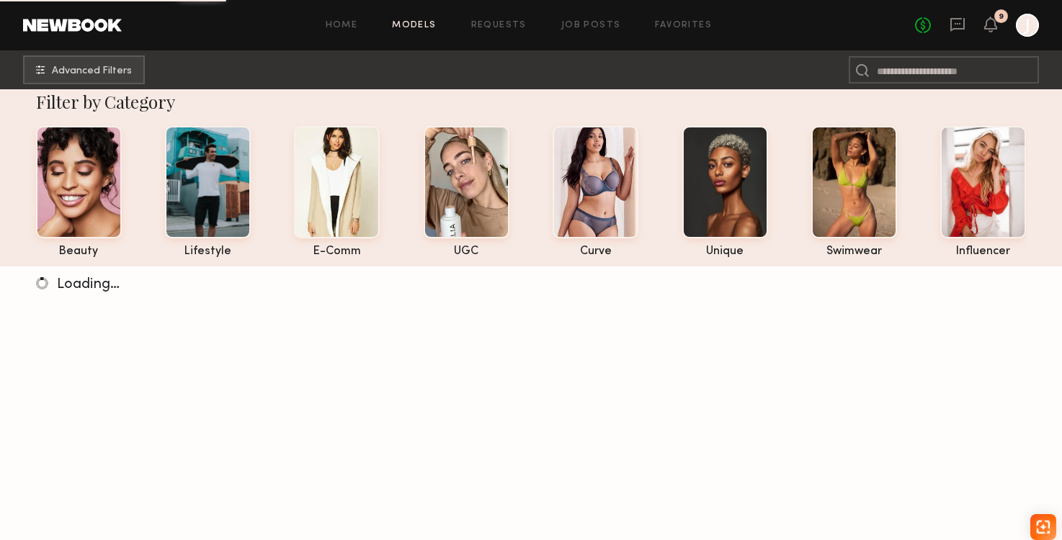
click at [511, 36] on div "Home Models Requests Job Posts Favorites Sign Out No fees up to $5,000 9 J" at bounding box center [580, 25] width 917 height 23
click at [511, 25] on link "Requests" at bounding box center [498, 25] width 55 height 9
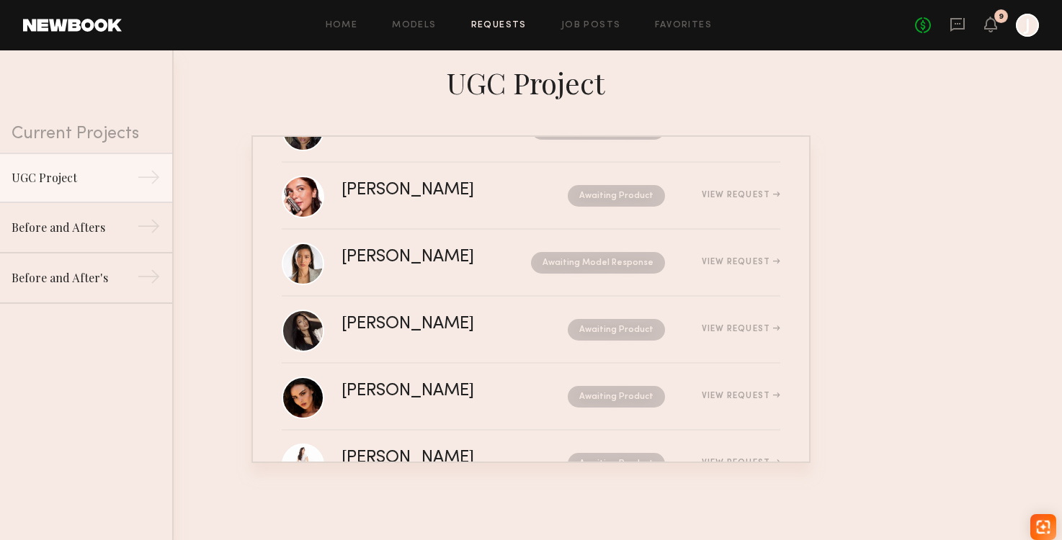
scroll to position [527, 0]
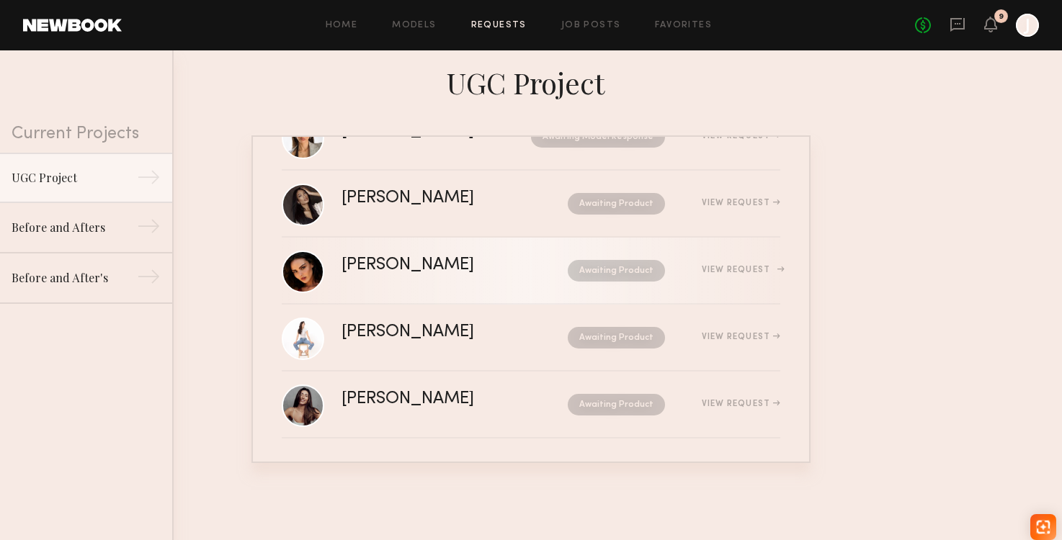
click at [708, 265] on div "View Request" at bounding box center [722, 270] width 115 height 11
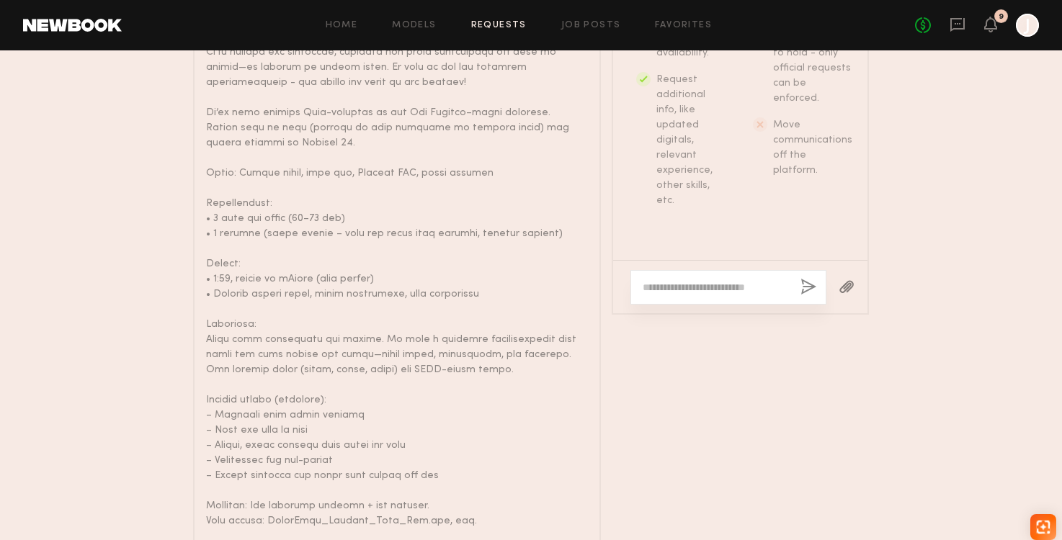
scroll to position [1216, 0]
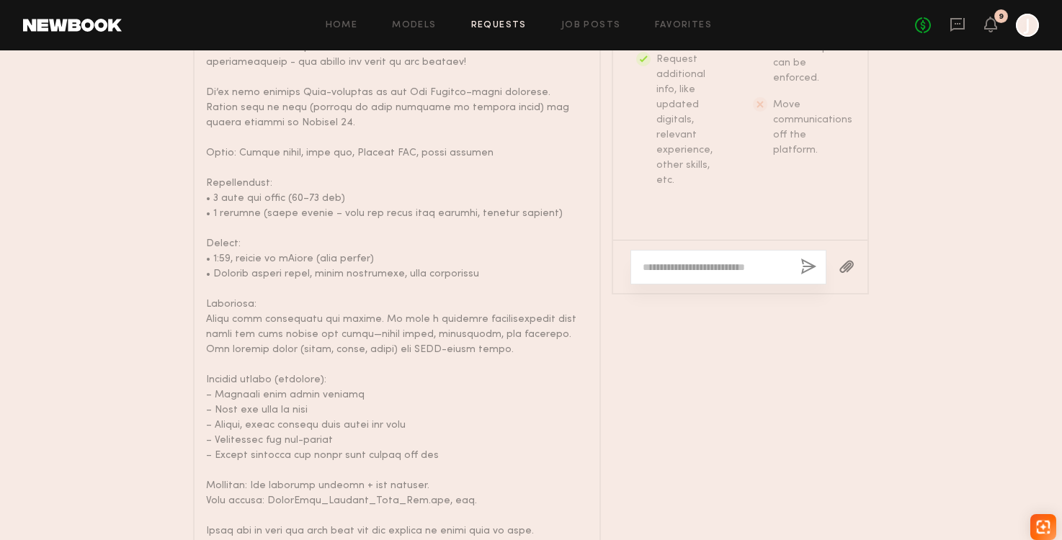
click at [695, 274] on textarea at bounding box center [716, 267] width 146 height 14
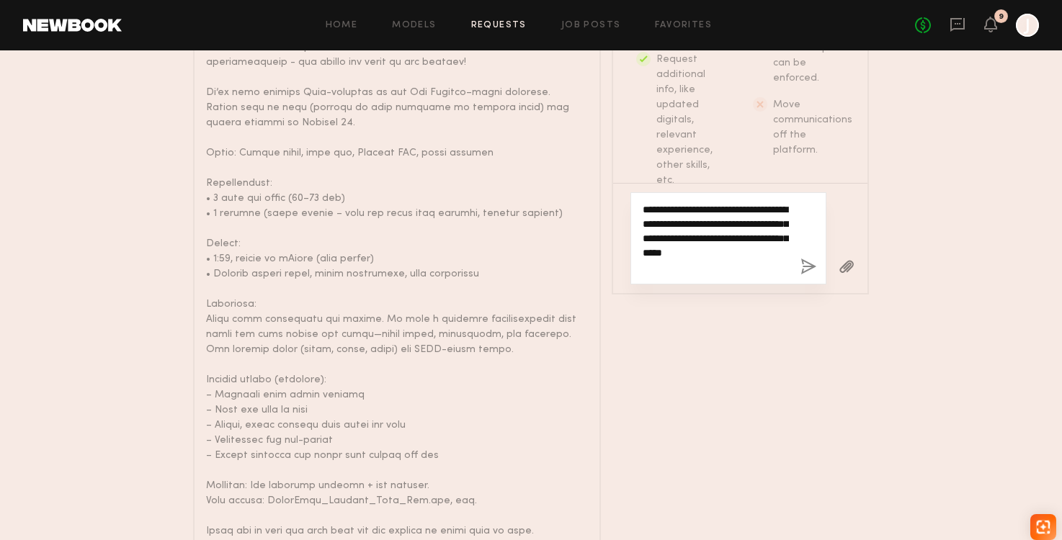
type textarea "**********"
click at [803, 277] on button "button" at bounding box center [808, 268] width 16 height 18
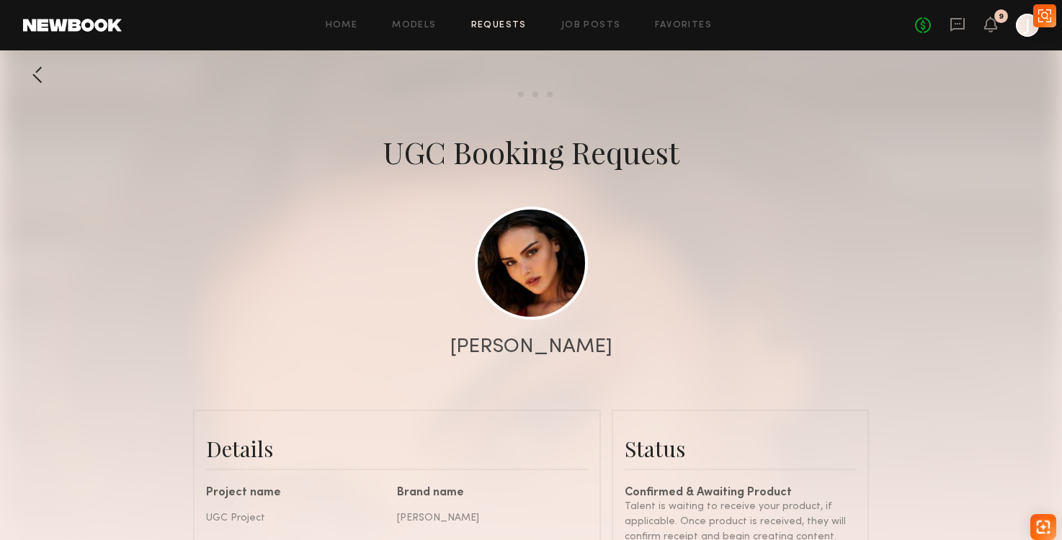
scroll to position [0, 0]
click at [491, 39] on header "Home Models Requests Job Posts Favorites Sign Out No fees up to $5,000 9 J" at bounding box center [531, 25] width 1062 height 50
click at [491, 32] on div "Home Models Requests Job Posts Favorites Sign Out No fees up to $5,000 9 J" at bounding box center [580, 25] width 917 height 23
click at [492, 24] on link "Requests" at bounding box center [498, 25] width 55 height 9
